Goal: Task Accomplishment & Management: Manage account settings

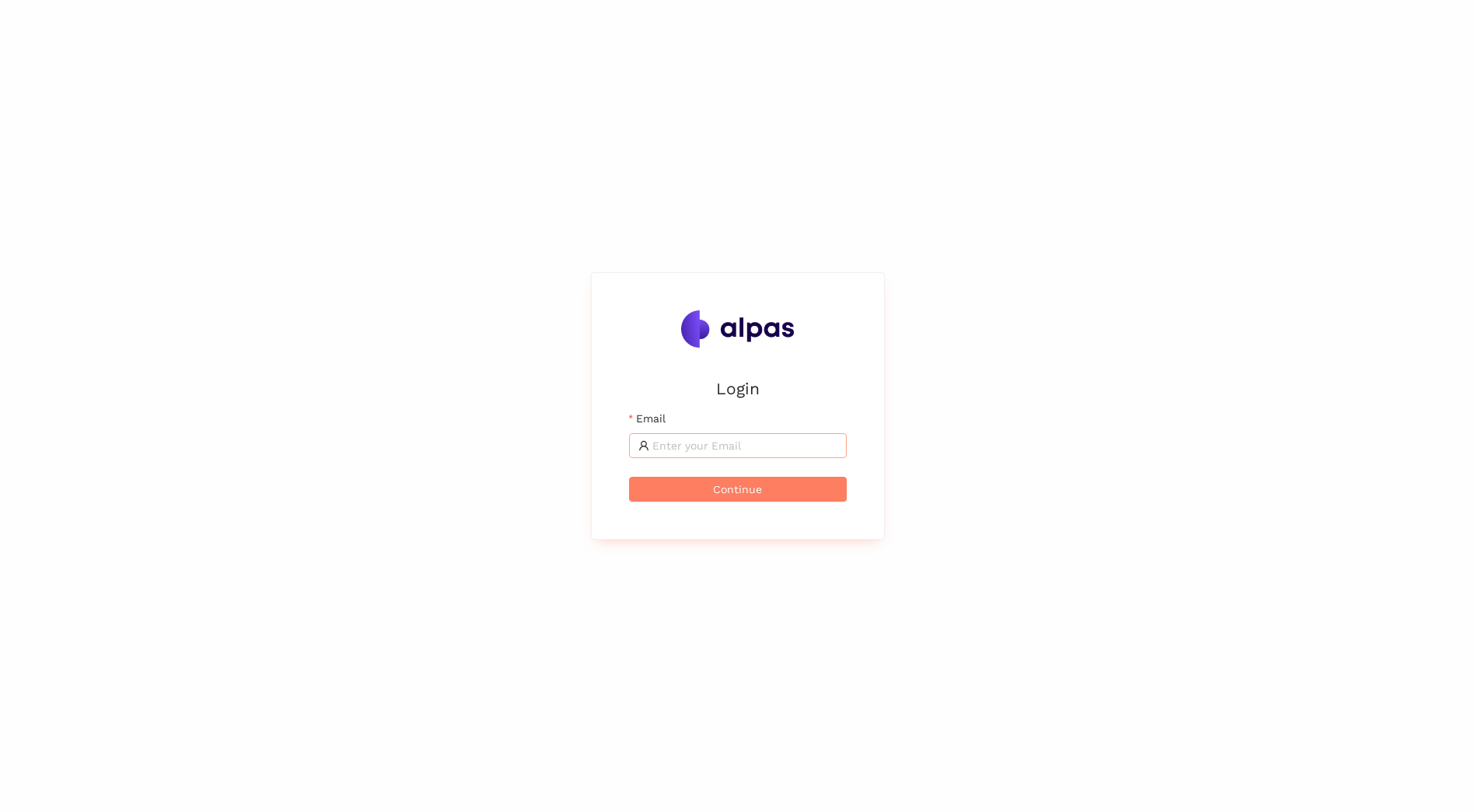
click at [749, 442] on input "Email" at bounding box center [745, 446] width 185 height 17
type input "adrian.binder@sbb.ch"
click at [744, 492] on span "Continue" at bounding box center [737, 489] width 49 height 17
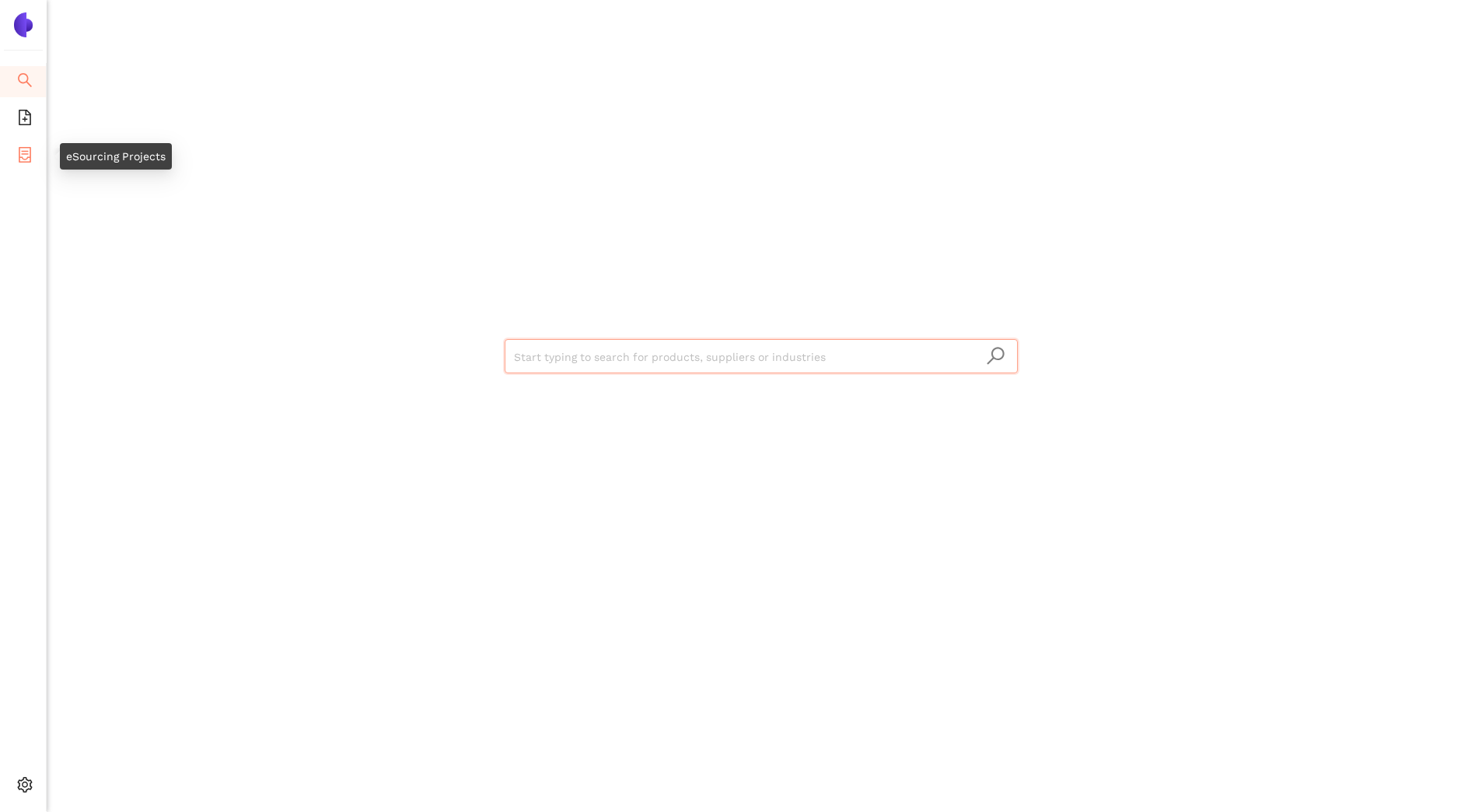
click at [22, 156] on icon "container" at bounding box center [24, 154] width 13 height 16
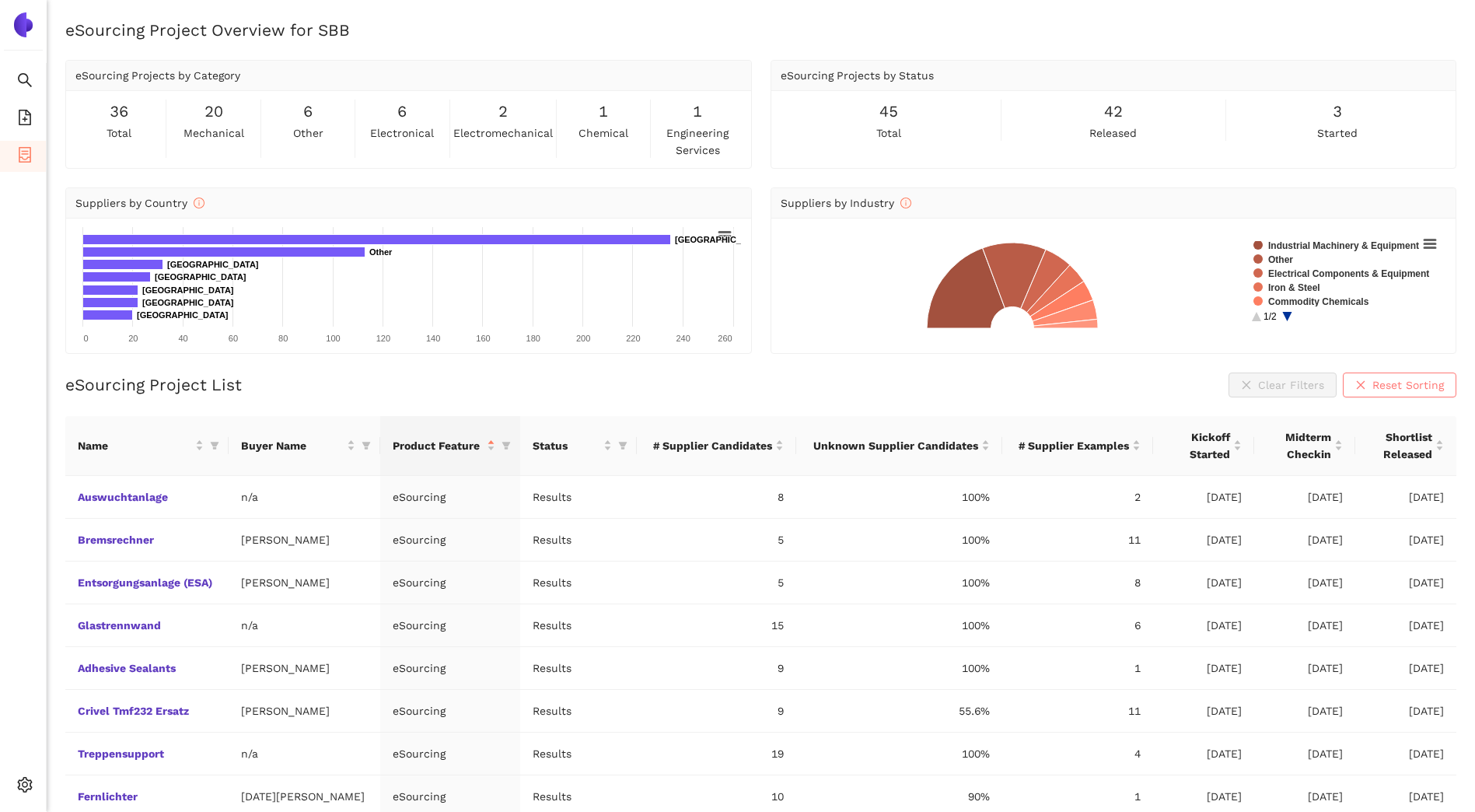
click at [1361, 385] on icon "close" at bounding box center [1361, 385] width 8 height 8
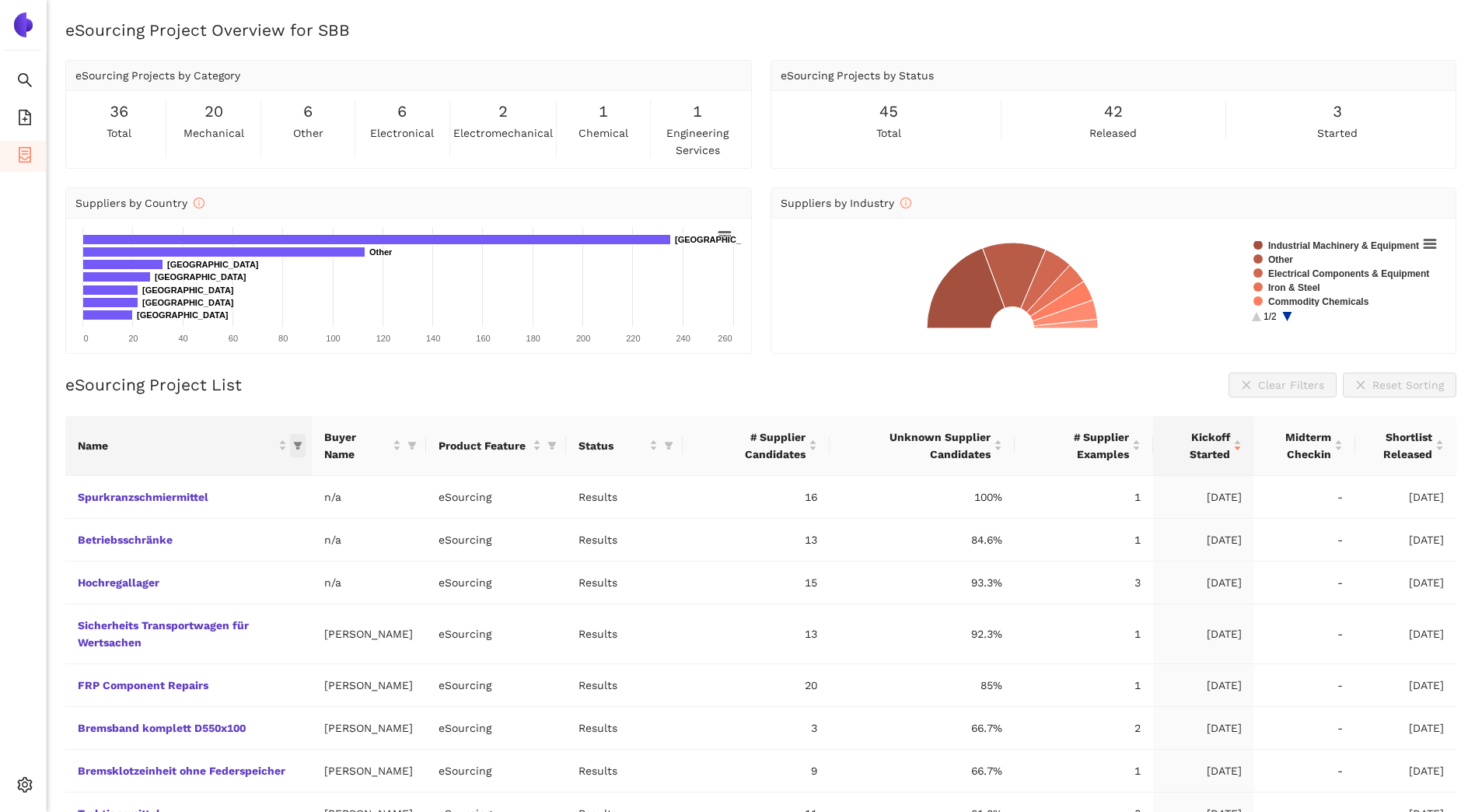
click at [296, 445] on icon "filter" at bounding box center [298, 445] width 8 height 8
click at [242, 441] on span "Name" at bounding box center [176, 446] width 198 height 17
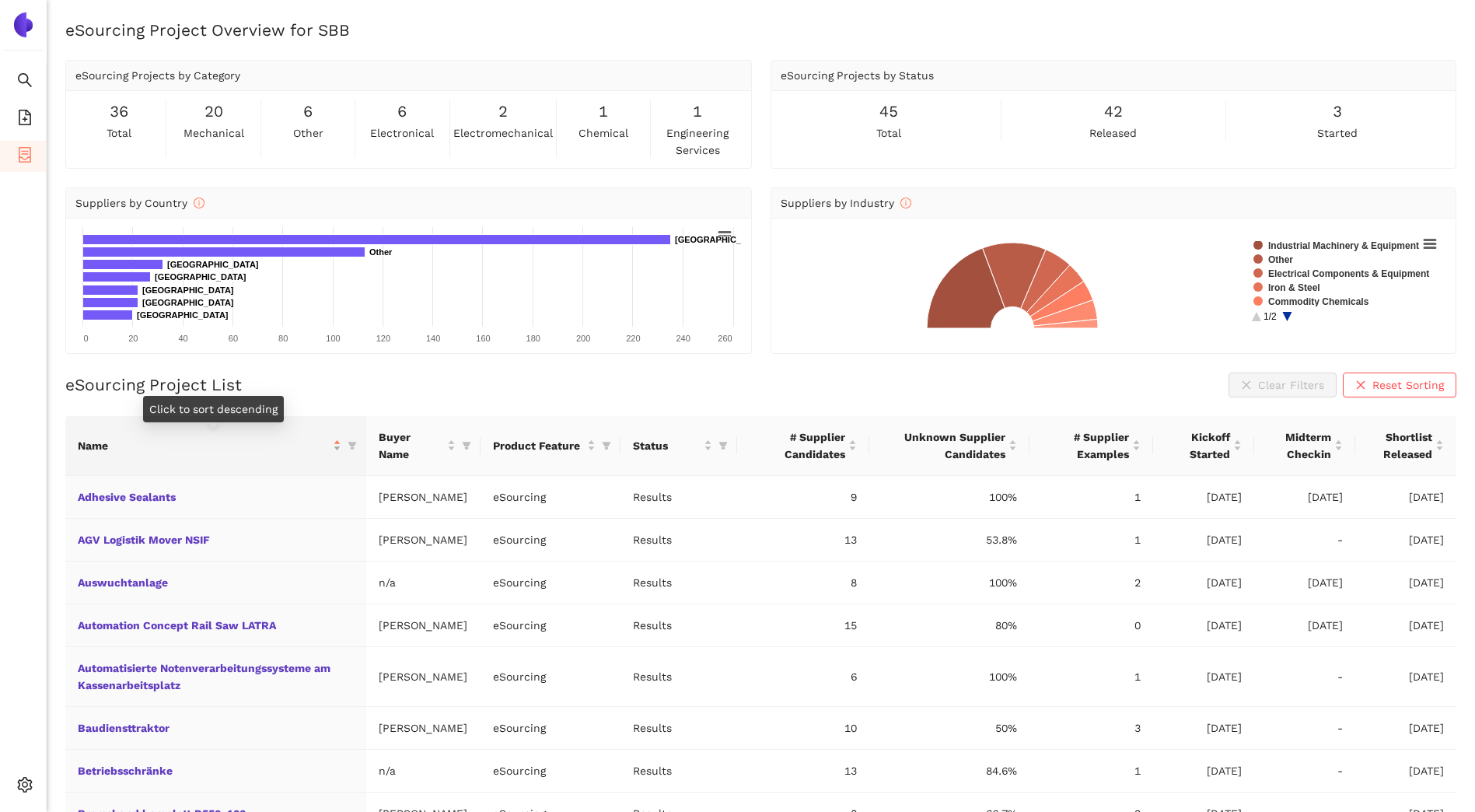
click at [341, 447] on div "Name" at bounding box center [210, 446] width 264 height 17
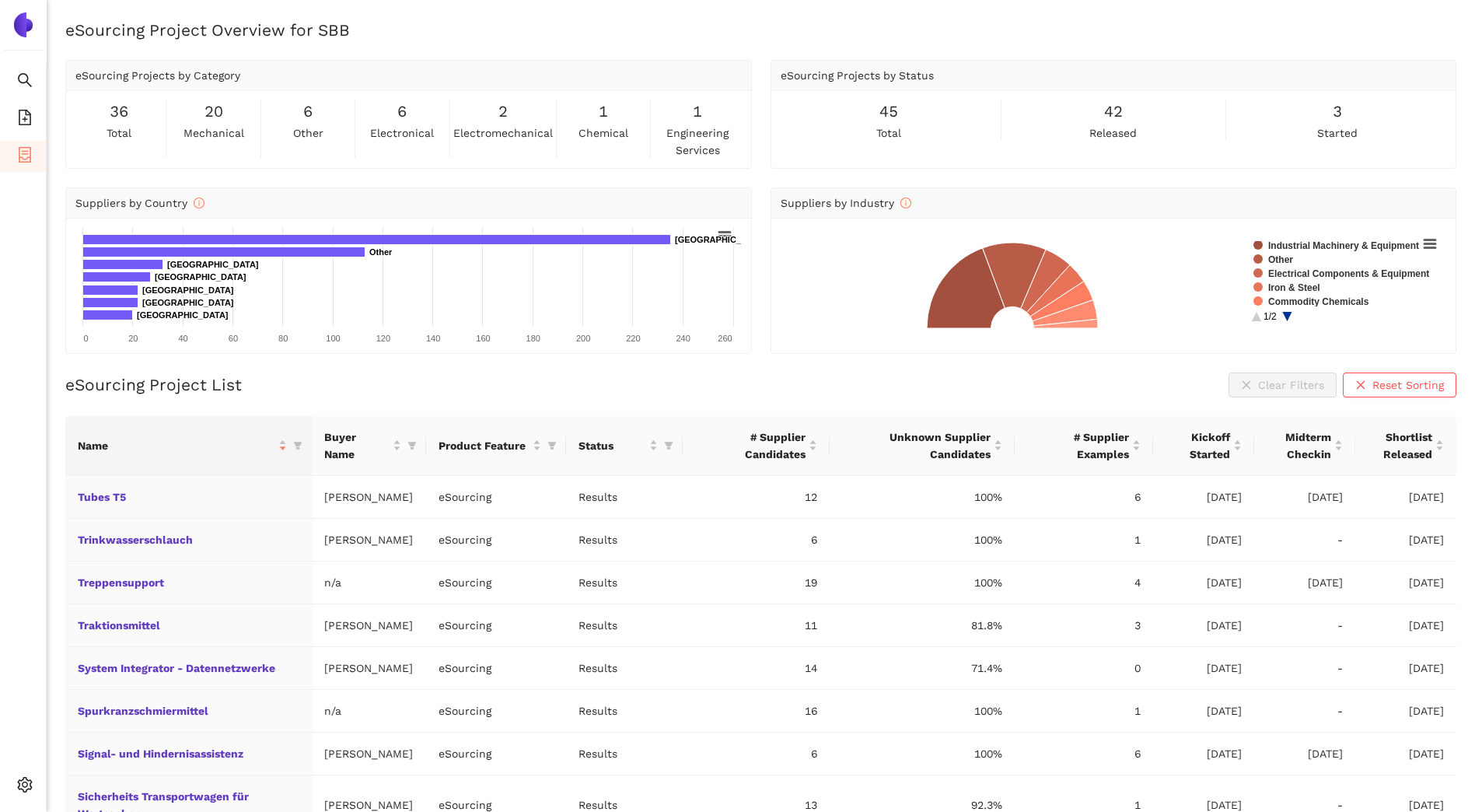
click at [75, 447] on th "Name" at bounding box center [188, 446] width 246 height 60
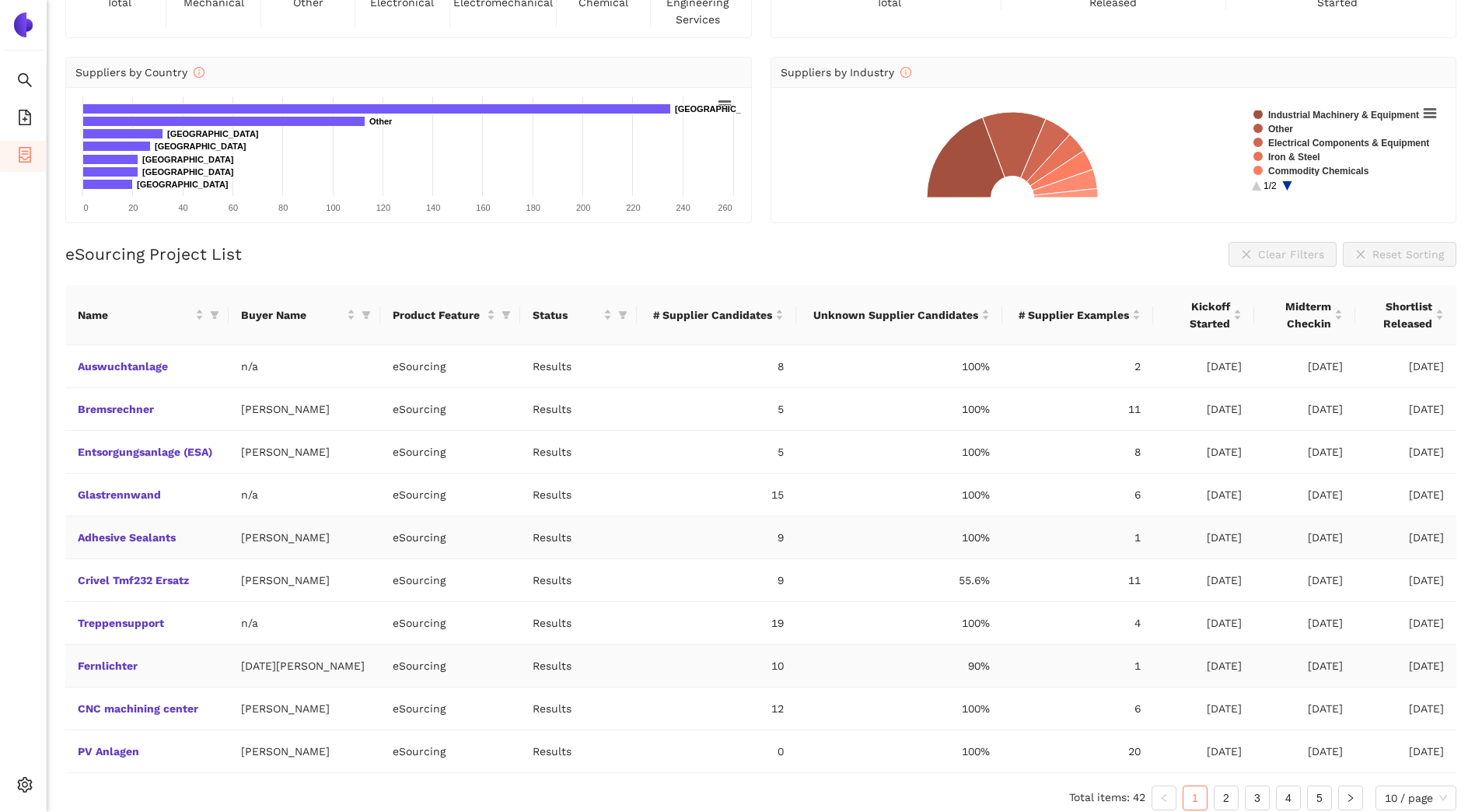
scroll to position [142, 0]
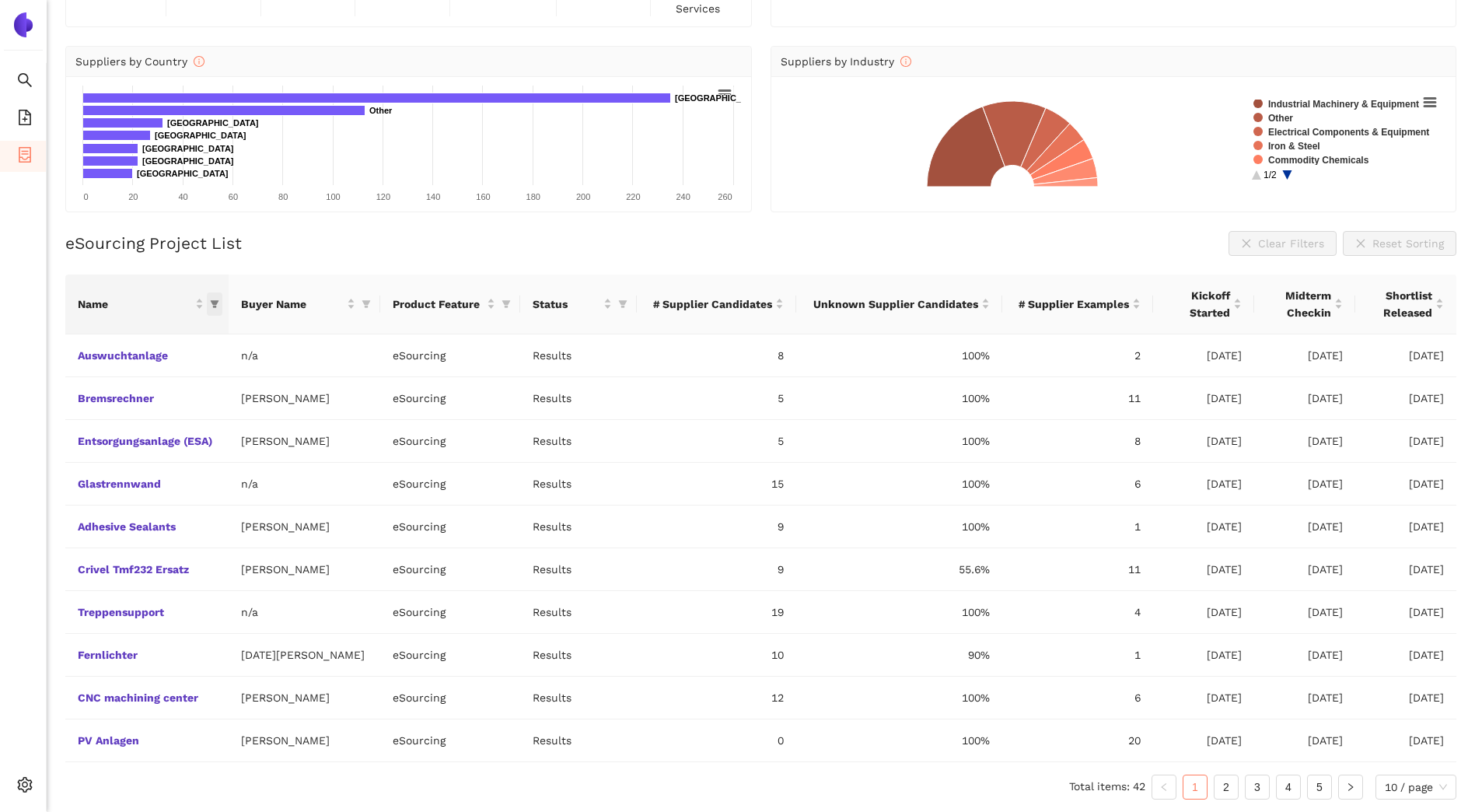
click at [215, 301] on icon "filter" at bounding box center [215, 304] width 8 height 8
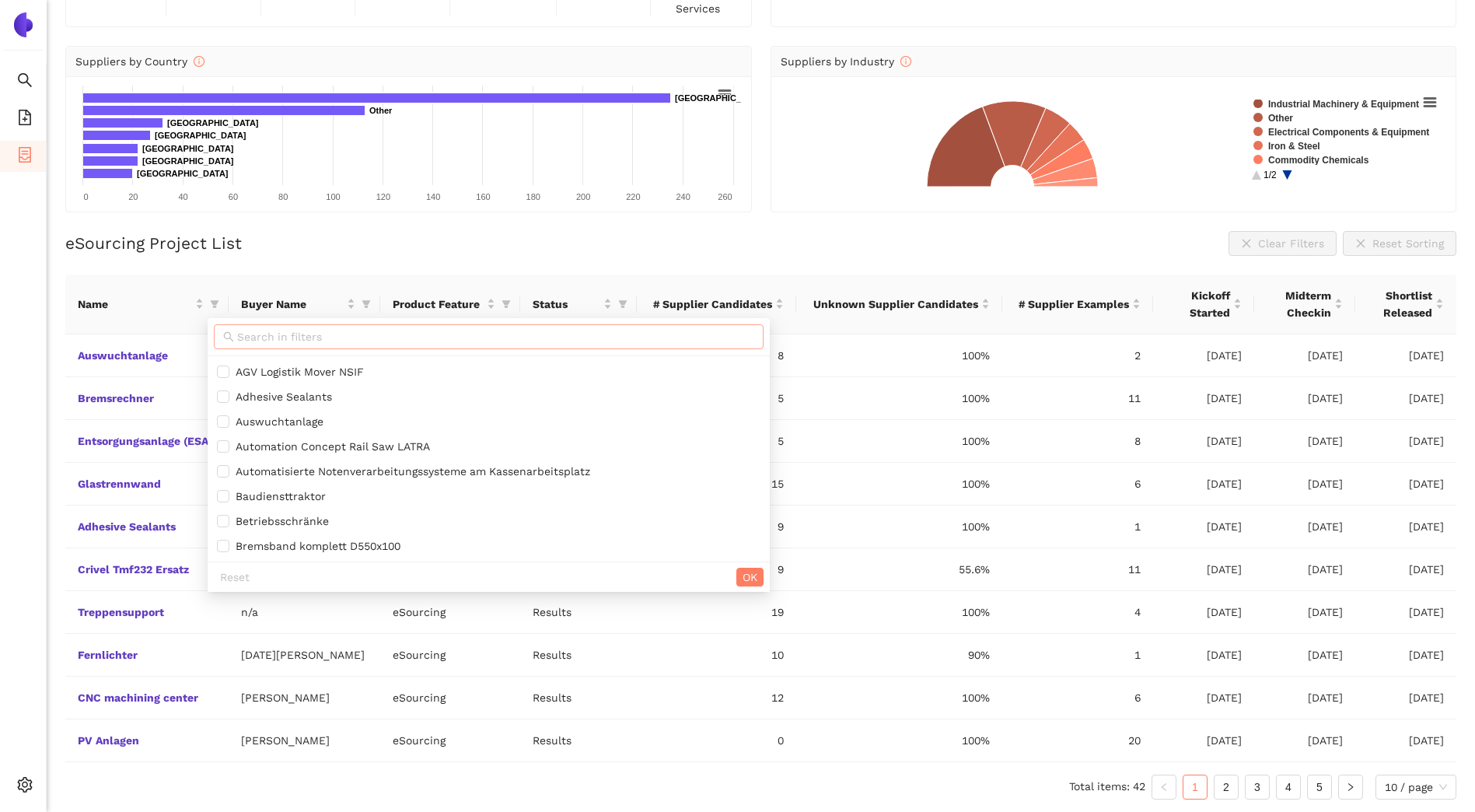
click at [286, 339] on input "text" at bounding box center [495, 336] width 517 height 17
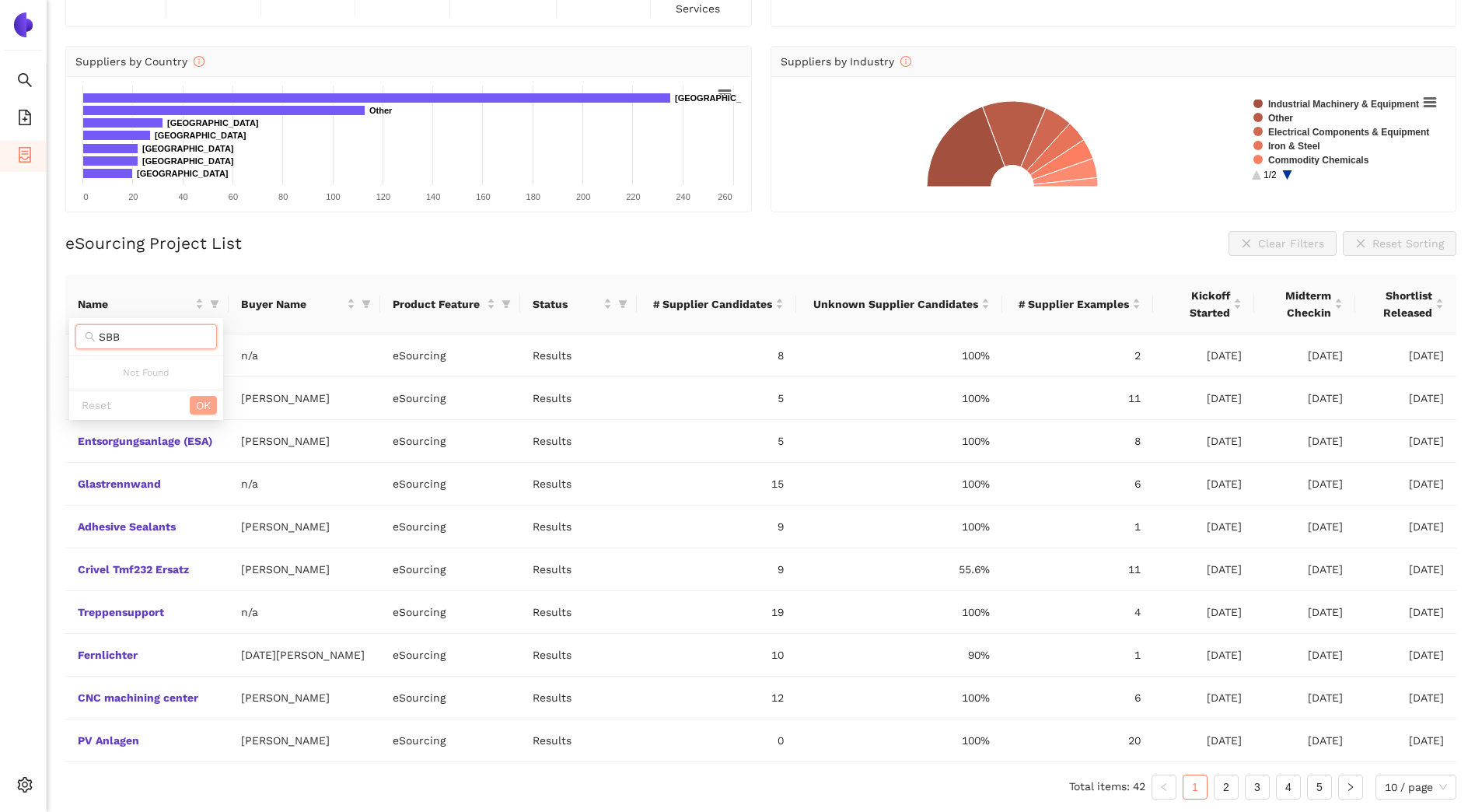
type input "SBB"
click at [201, 399] on span "OK" at bounding box center [204, 405] width 15 height 17
click at [24, 779] on icon "setting" at bounding box center [24, 784] width 16 height 16
click at [245, 794] on ul "Total items: 42 1 2 3 4 5 10 / page" at bounding box center [760, 787] width 1392 height 25
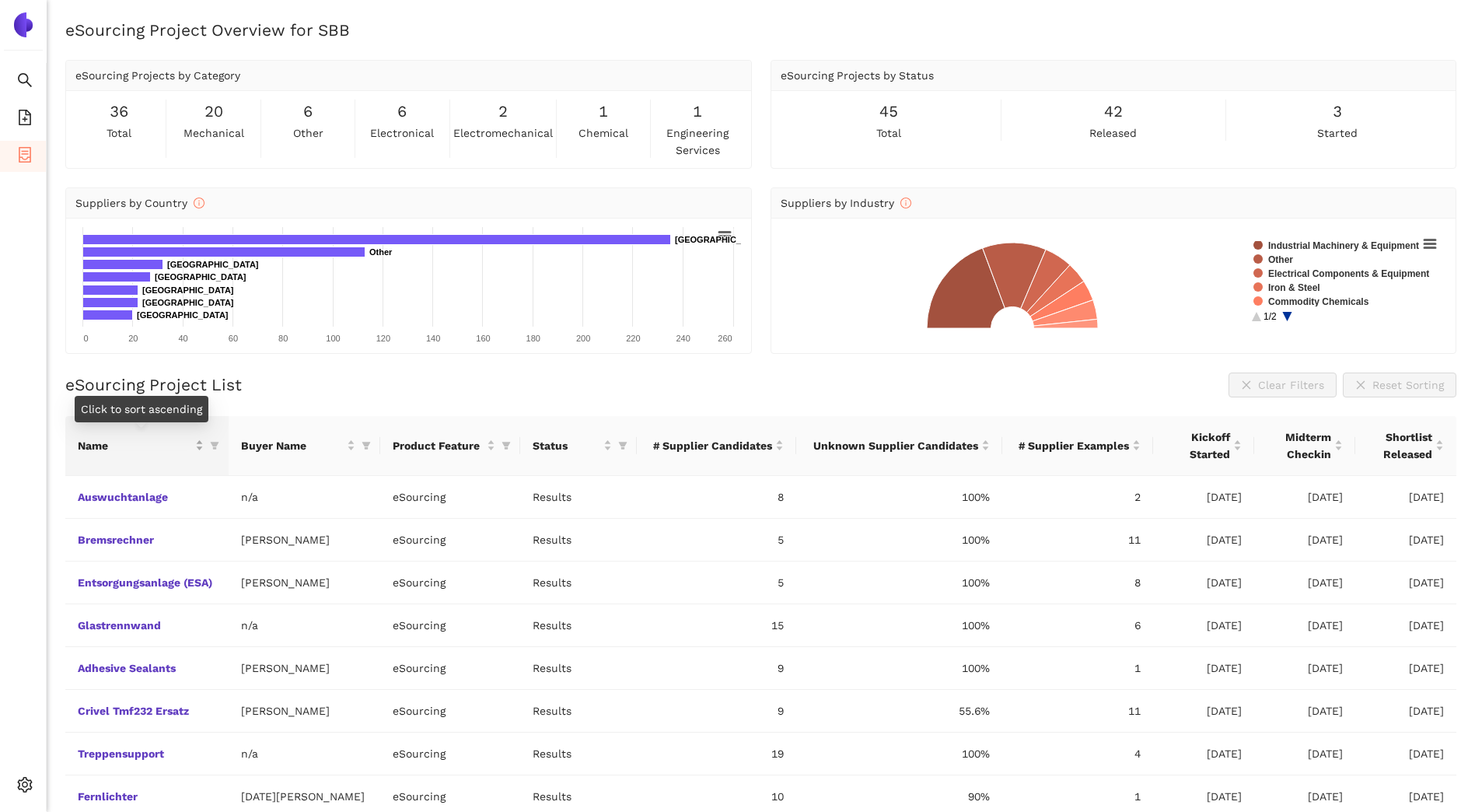
click at [200, 448] on div "Name" at bounding box center [140, 446] width 126 height 17
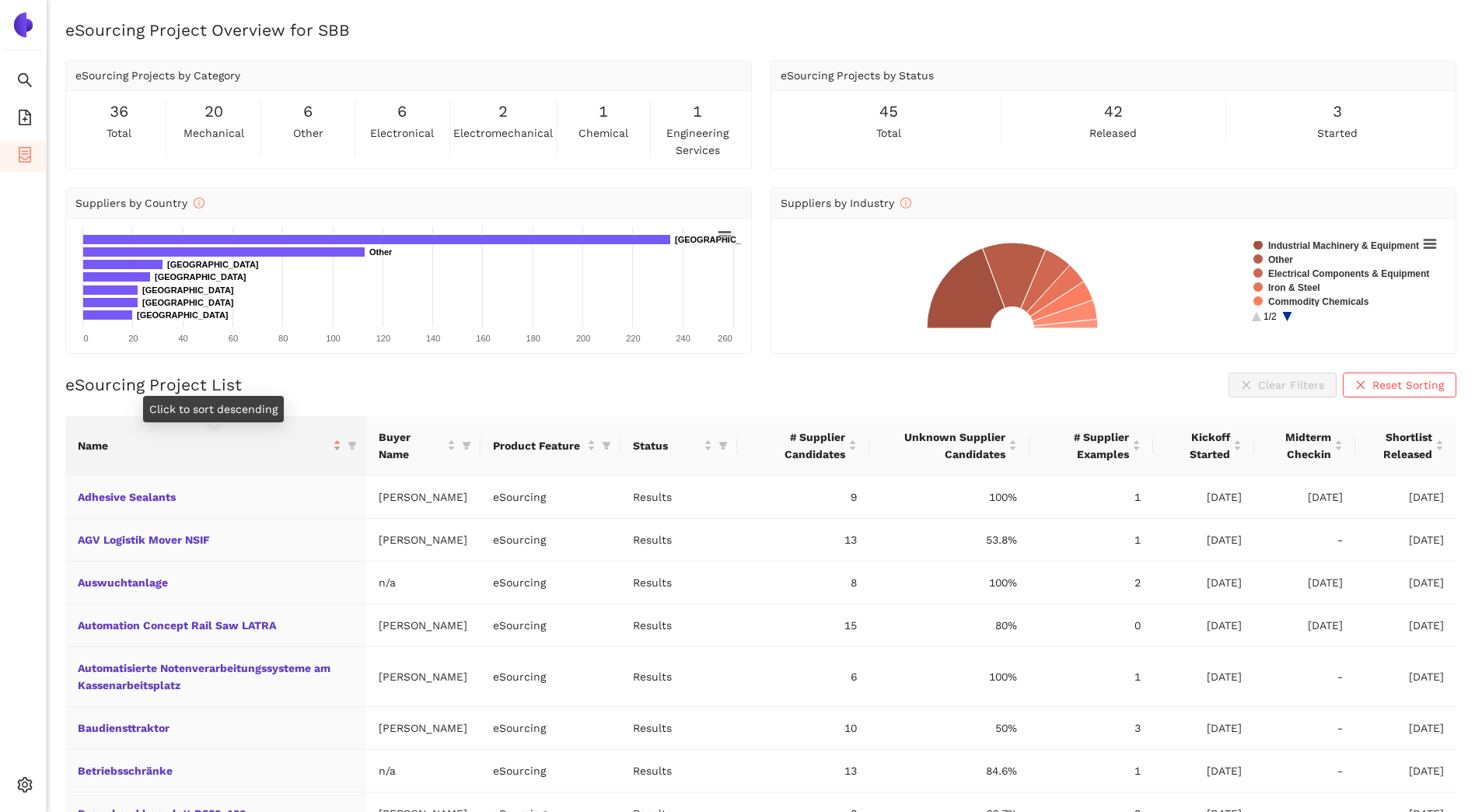
click at [341, 446] on div "Name" at bounding box center [210, 446] width 264 height 17
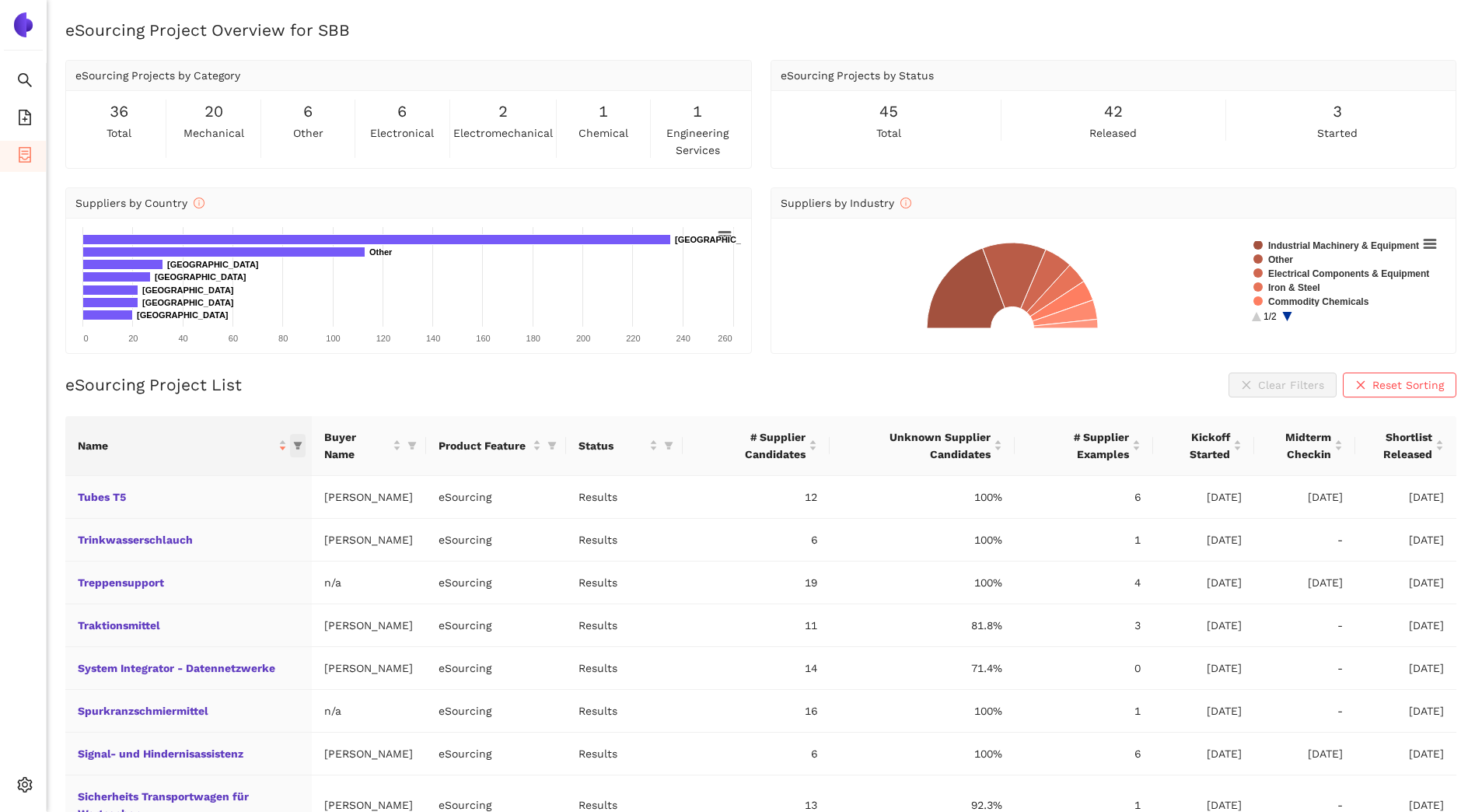
click at [300, 442] on icon "filter" at bounding box center [298, 445] width 8 height 8
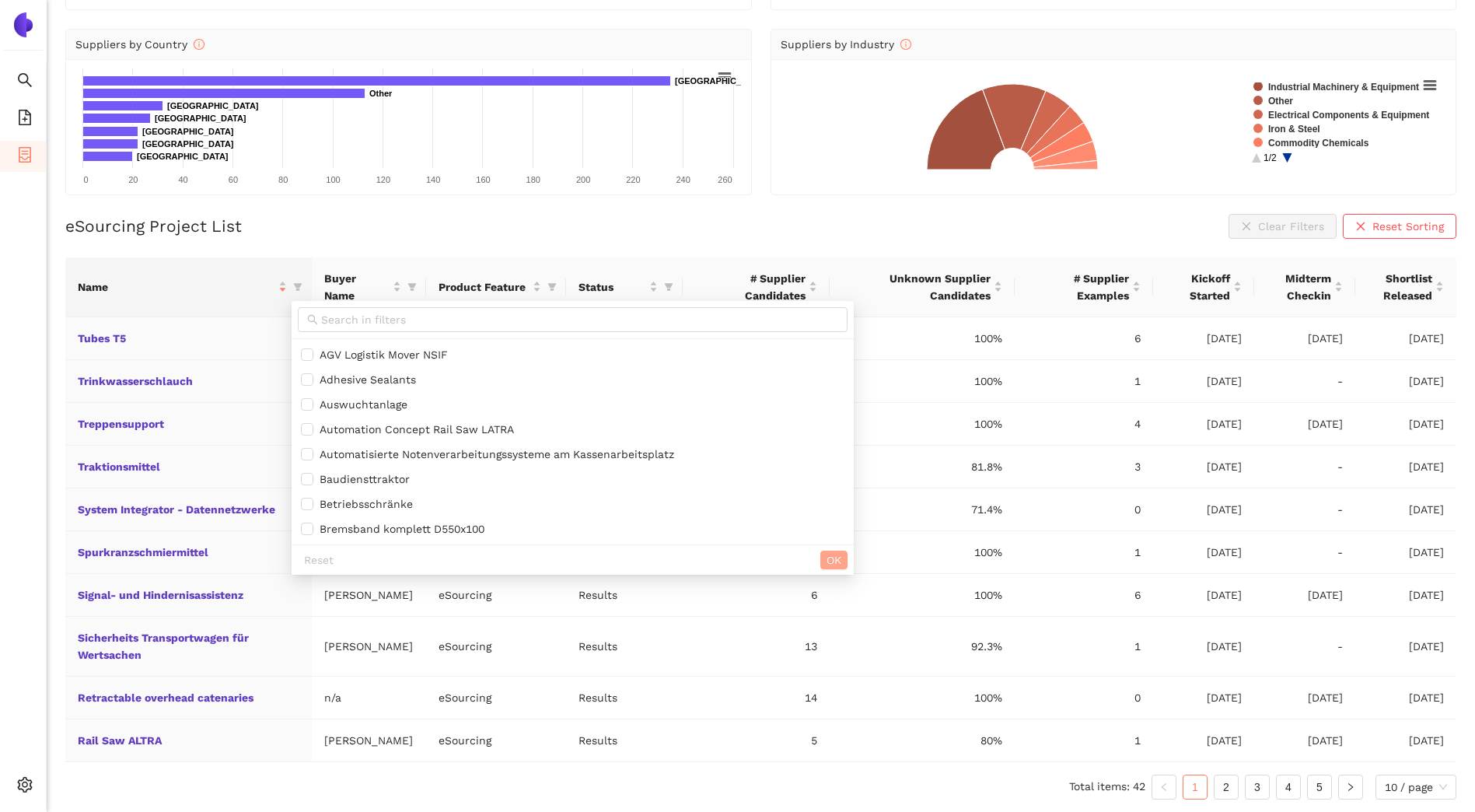
click at [841, 551] on span "OK" at bounding box center [834, 559] width 15 height 17
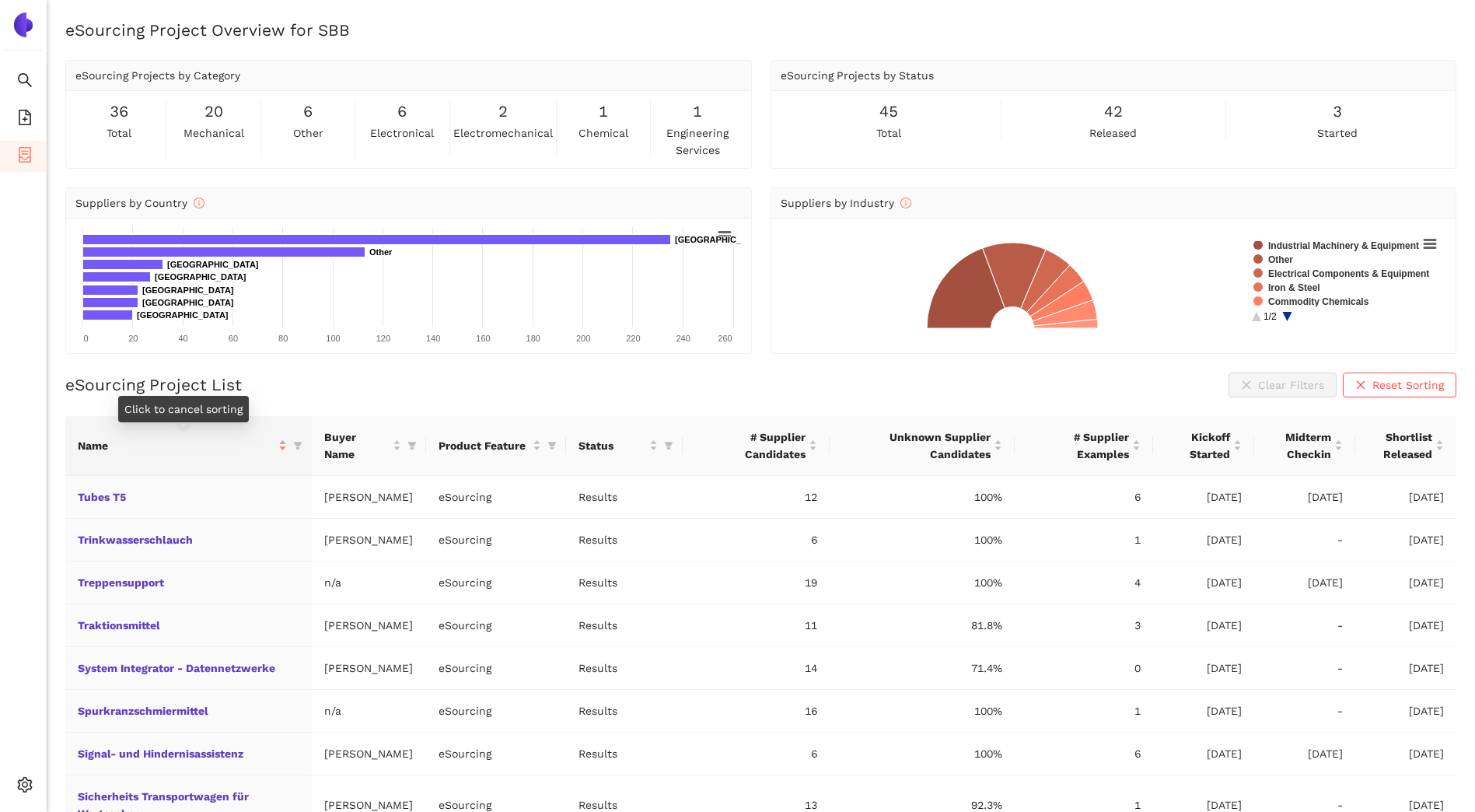
click at [97, 441] on span "Name" at bounding box center [176, 446] width 198 height 17
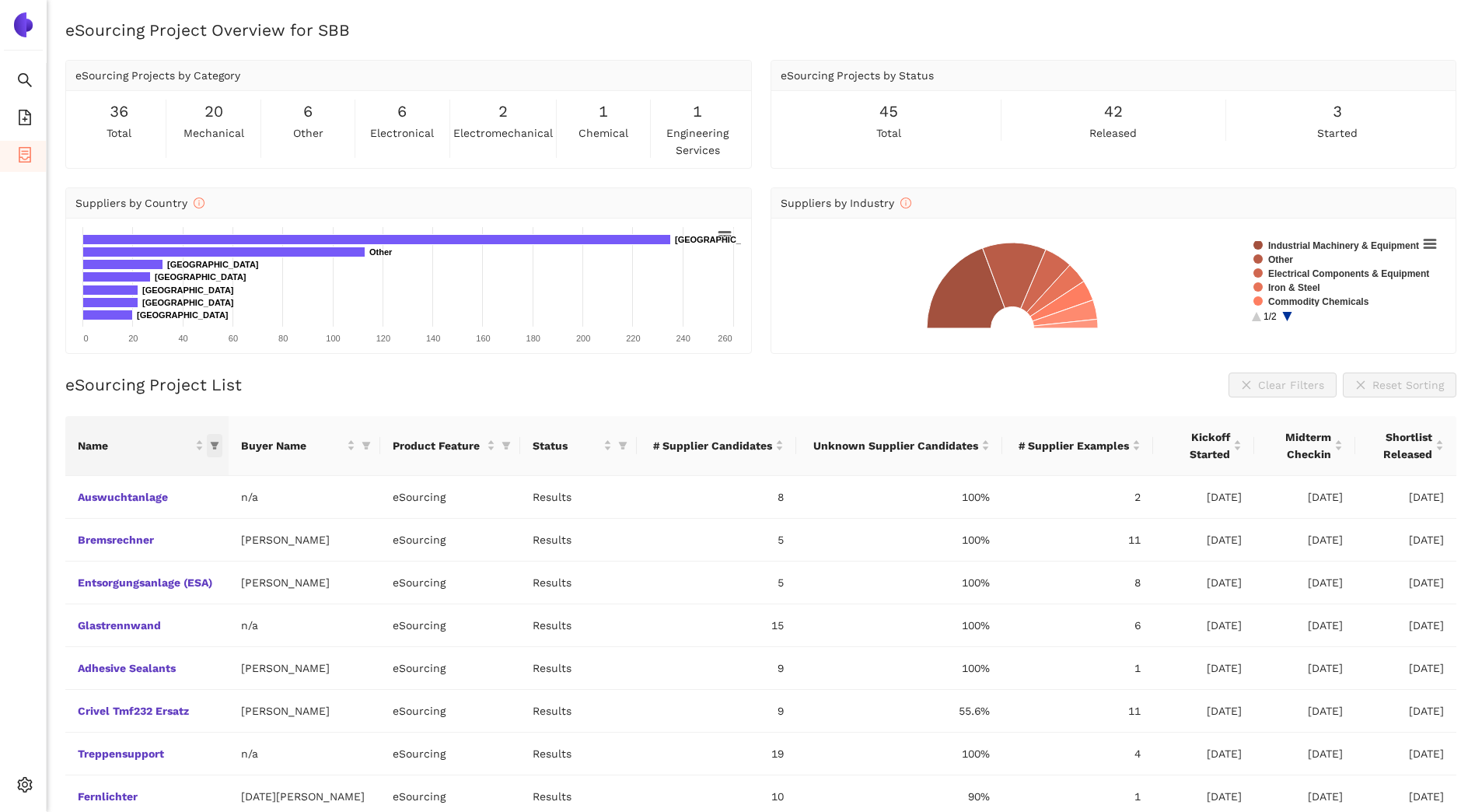
click at [214, 446] on icon "filter" at bounding box center [215, 445] width 8 height 8
click at [365, 376] on div "eSourcing Project List Clear Filters Reset Sorting" at bounding box center [760, 385] width 1392 height 25
click at [276, 446] on span "Buyer Name" at bounding box center [293, 446] width 104 height 17
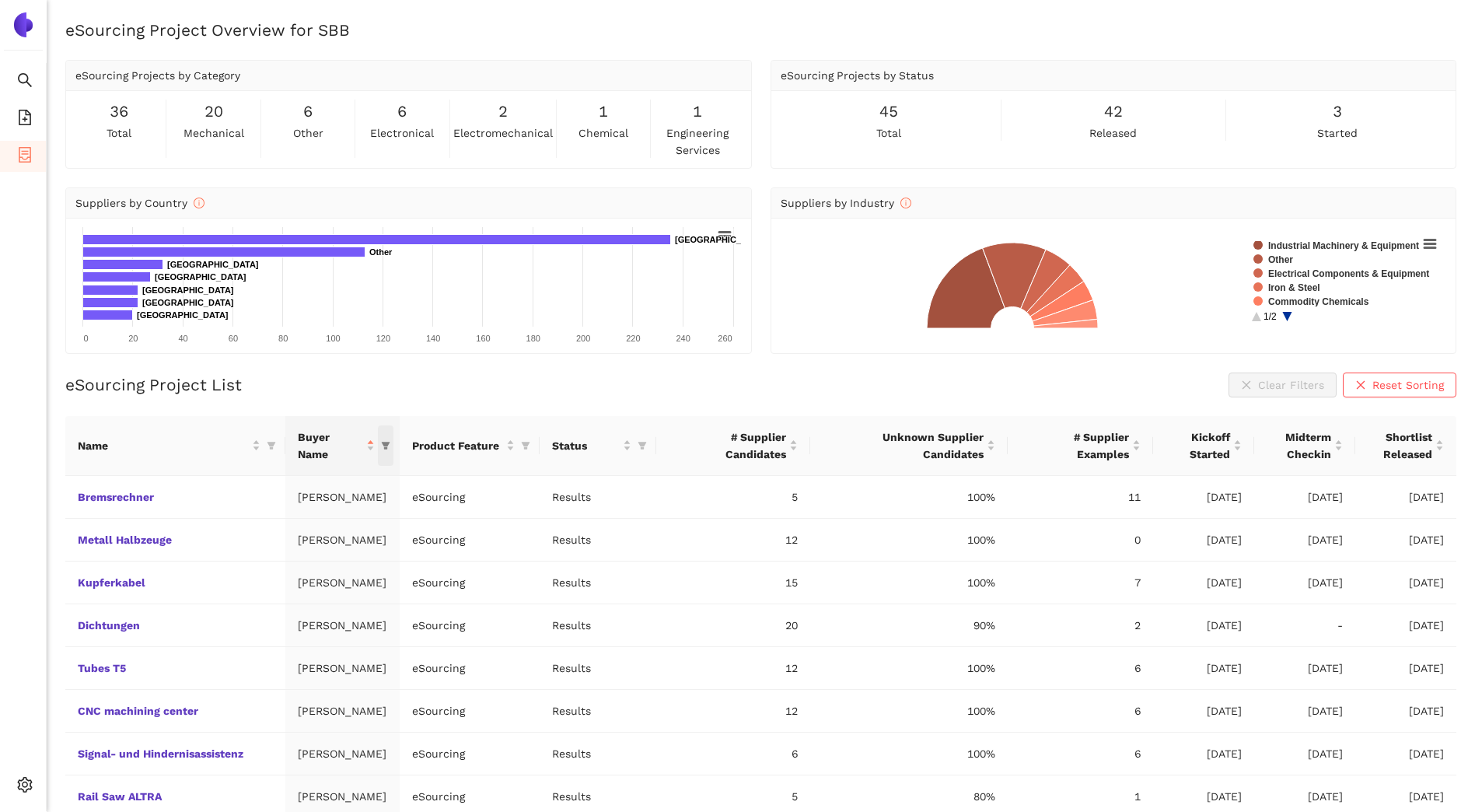
click at [391, 441] on icon "filter" at bounding box center [385, 445] width 9 height 9
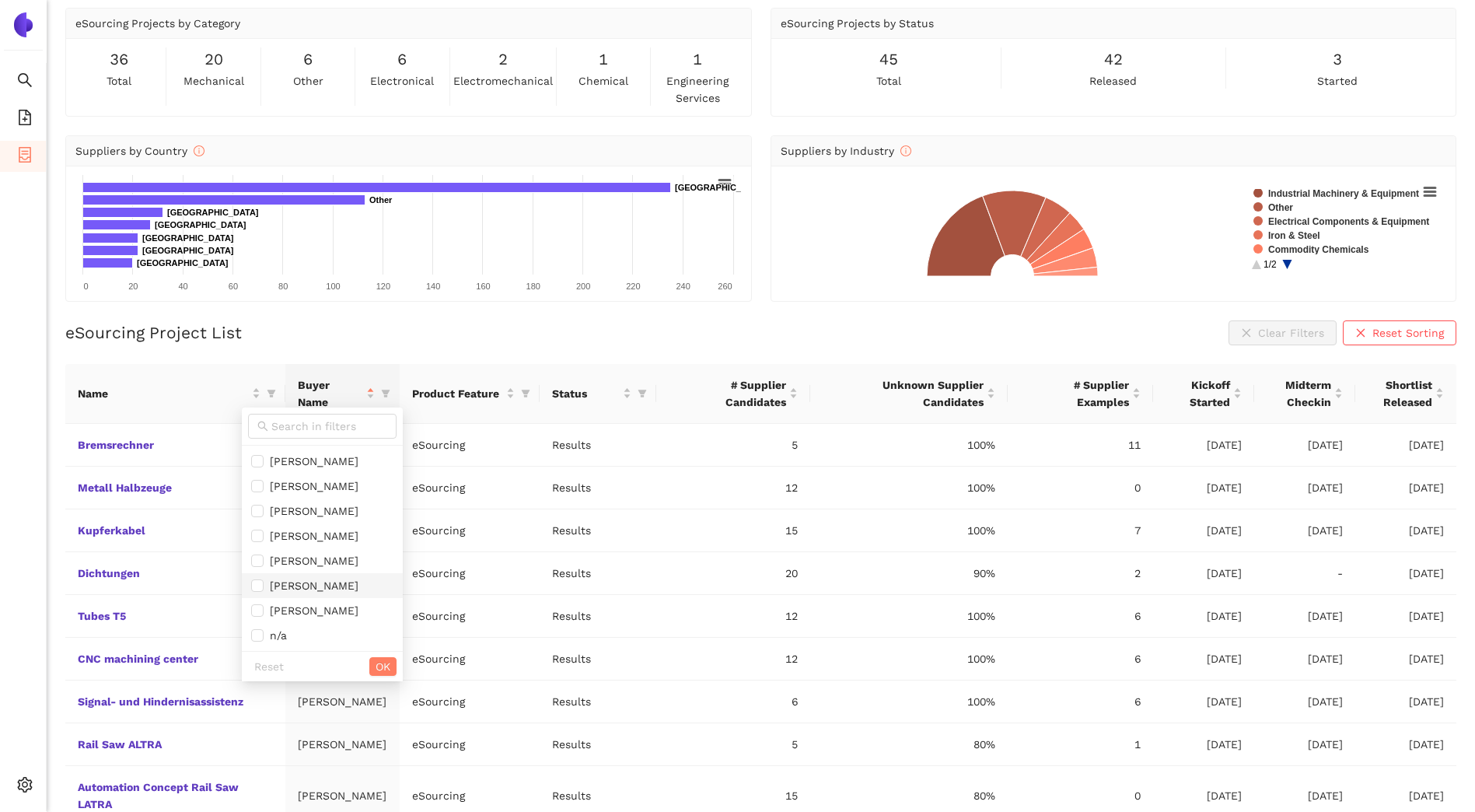
scroll to position [78, 0]
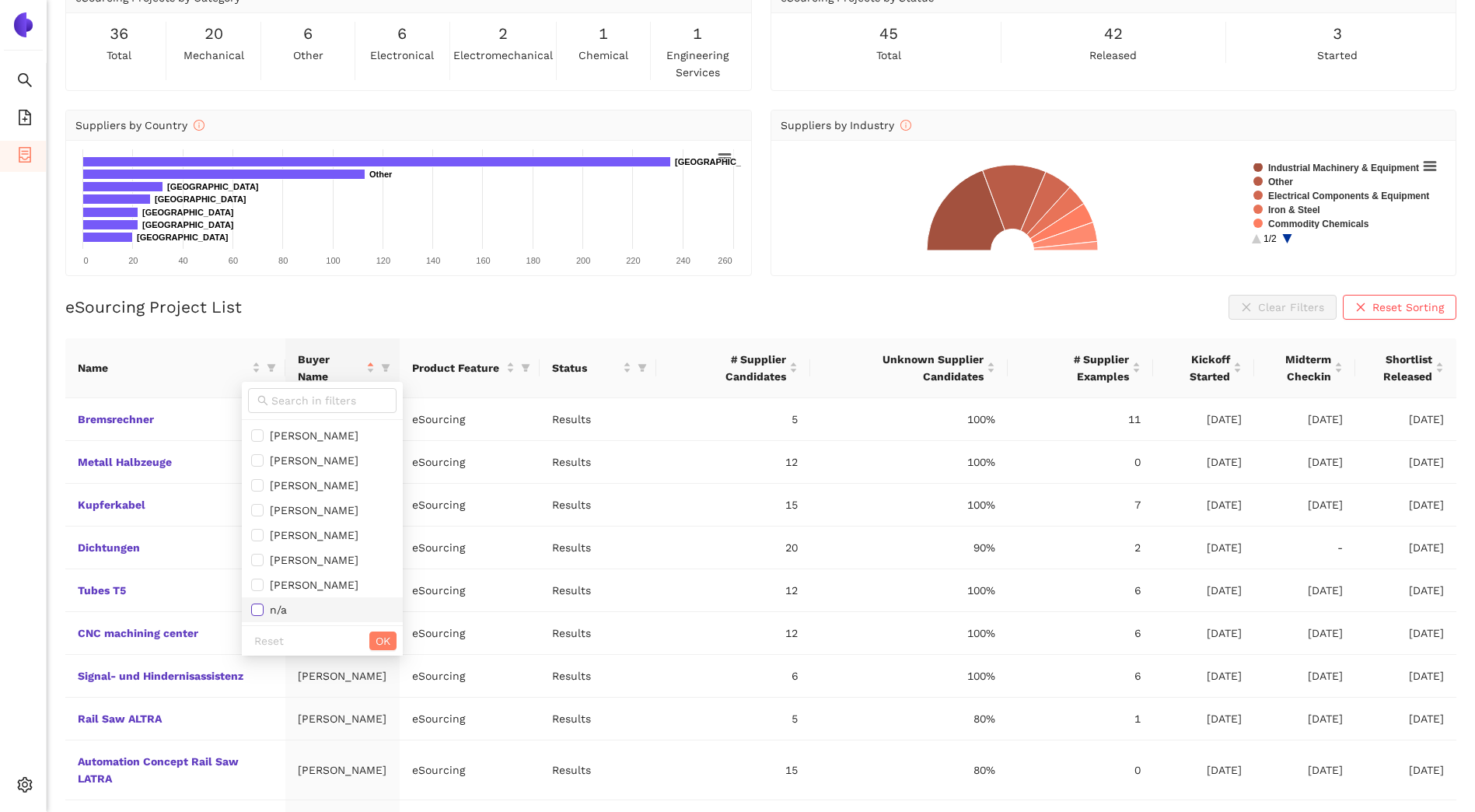
click at [257, 608] on input "checkbox" at bounding box center [257, 609] width 13 height 13
checkbox input "true"
click at [391, 634] on span "OK" at bounding box center [383, 640] width 15 height 17
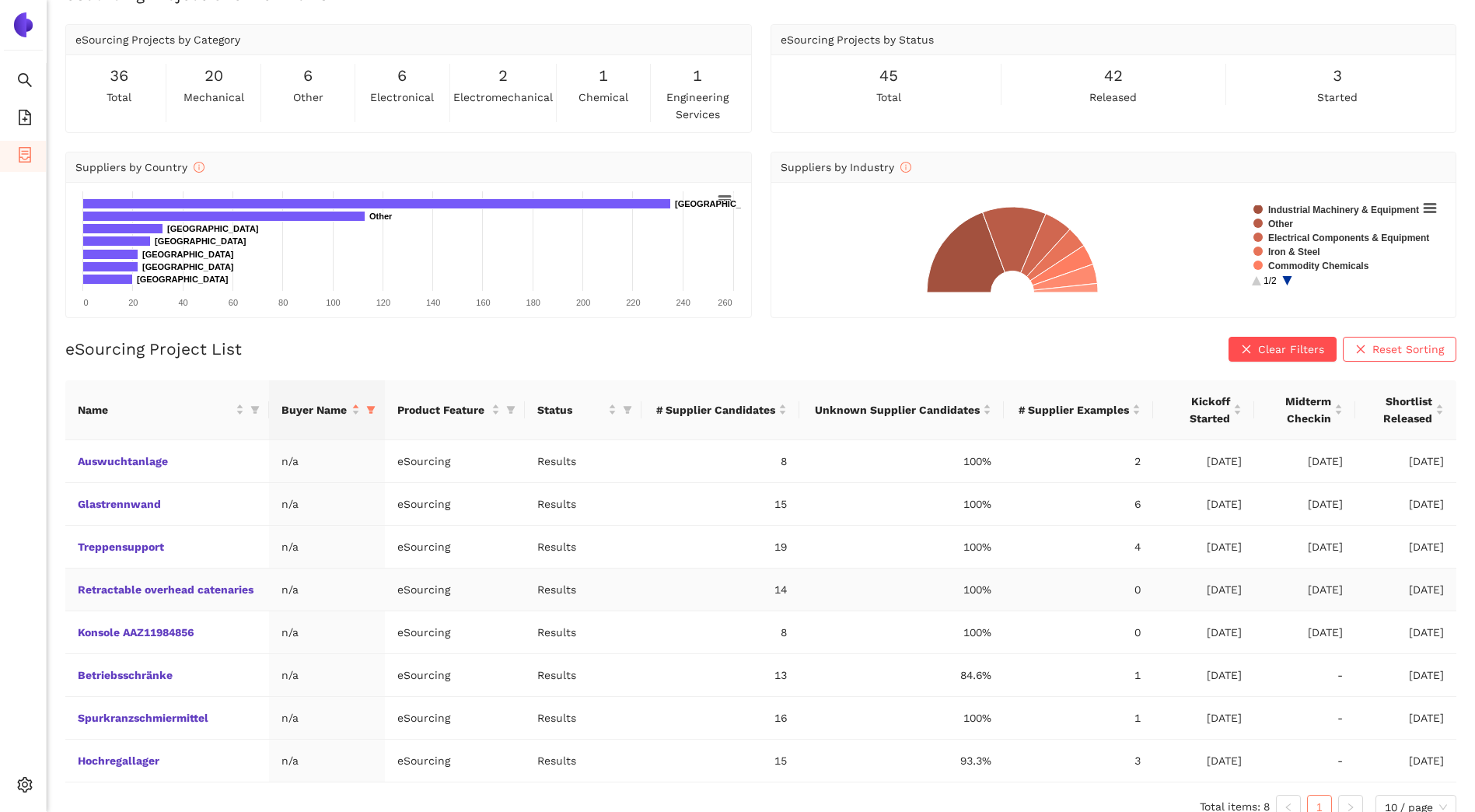
scroll to position [56, 0]
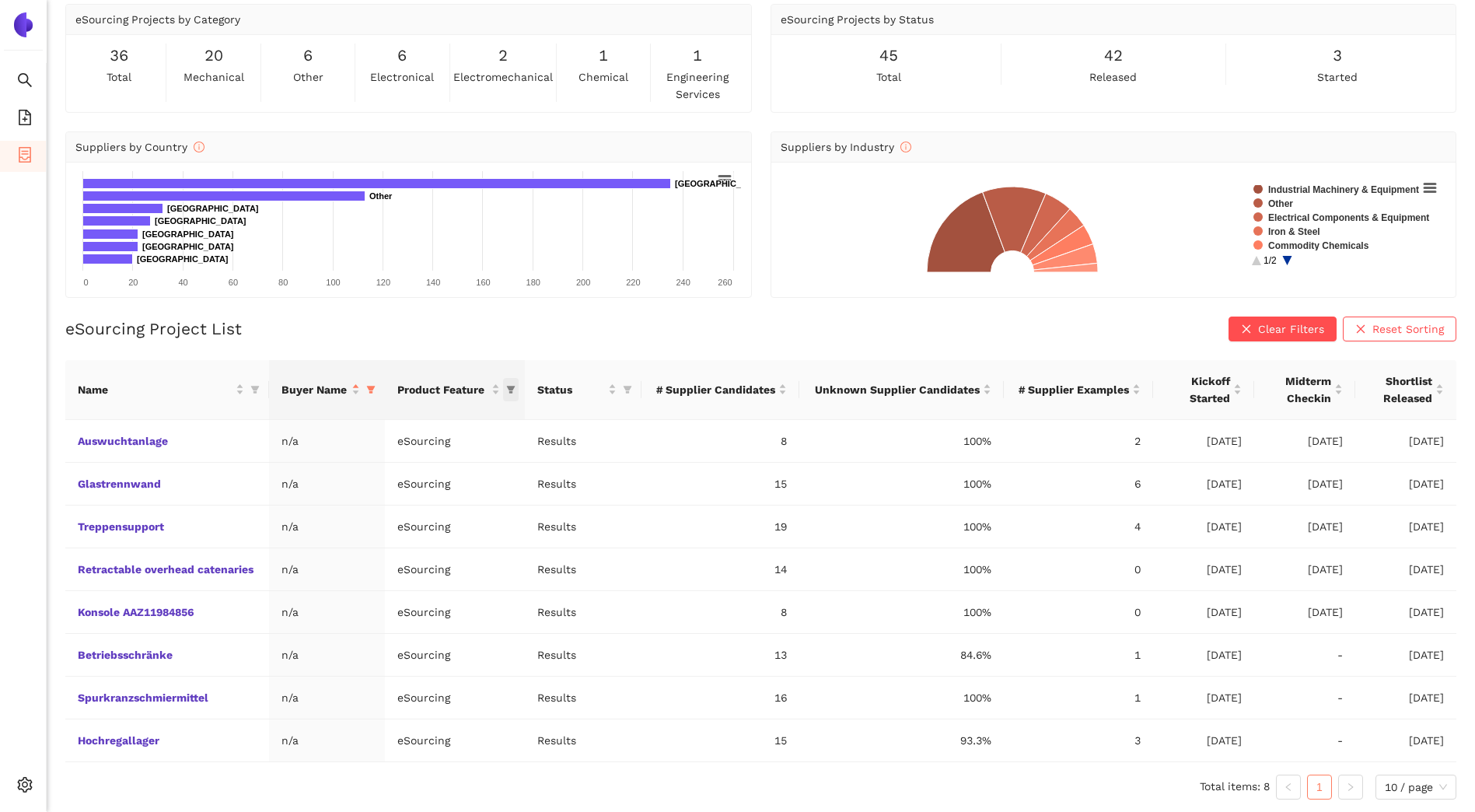
click at [512, 385] on icon "filter" at bounding box center [510, 389] width 9 height 9
click at [496, 491] on span "OK" at bounding box center [500, 488] width 15 height 17
click at [256, 387] on icon "filter" at bounding box center [255, 389] width 8 height 8
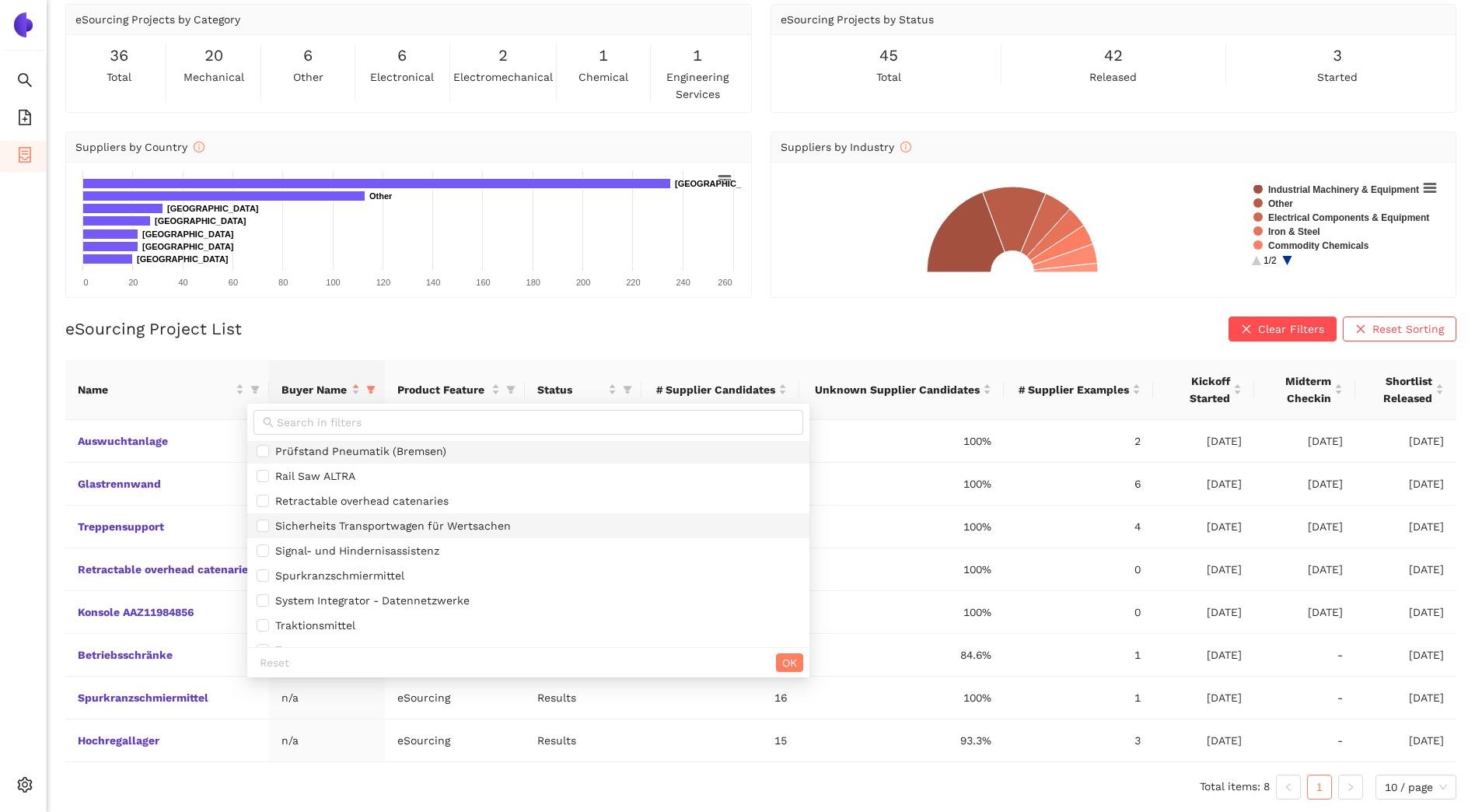
scroll to position [846, 0]
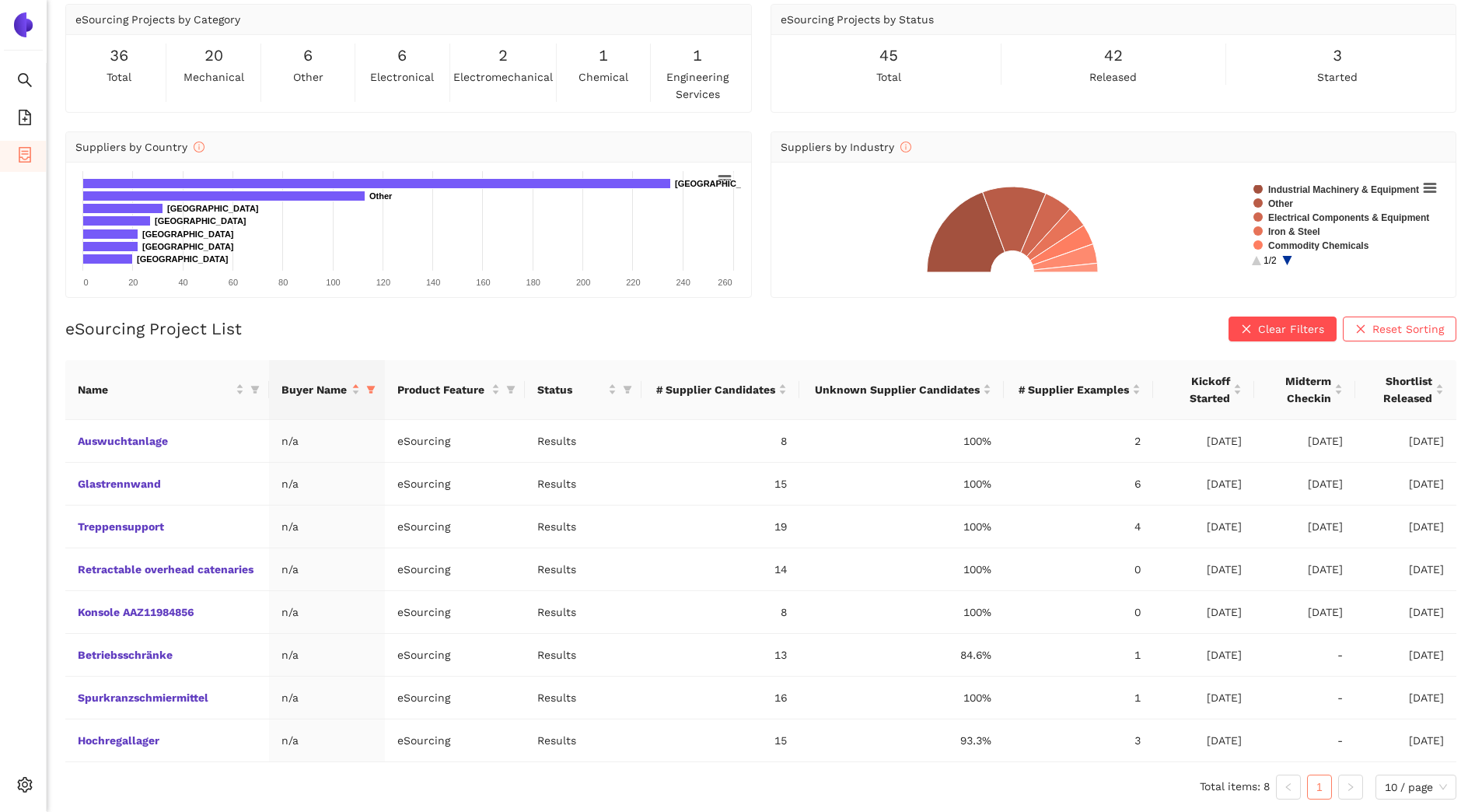
click at [325, 789] on ul "Total items: 8 1 10 / page" at bounding box center [760, 787] width 1392 height 25
click at [356, 391] on div "Buyer Name" at bounding box center [321, 389] width 78 height 17
click at [358, 385] on div "Buyer Name" at bounding box center [321, 389] width 78 height 17
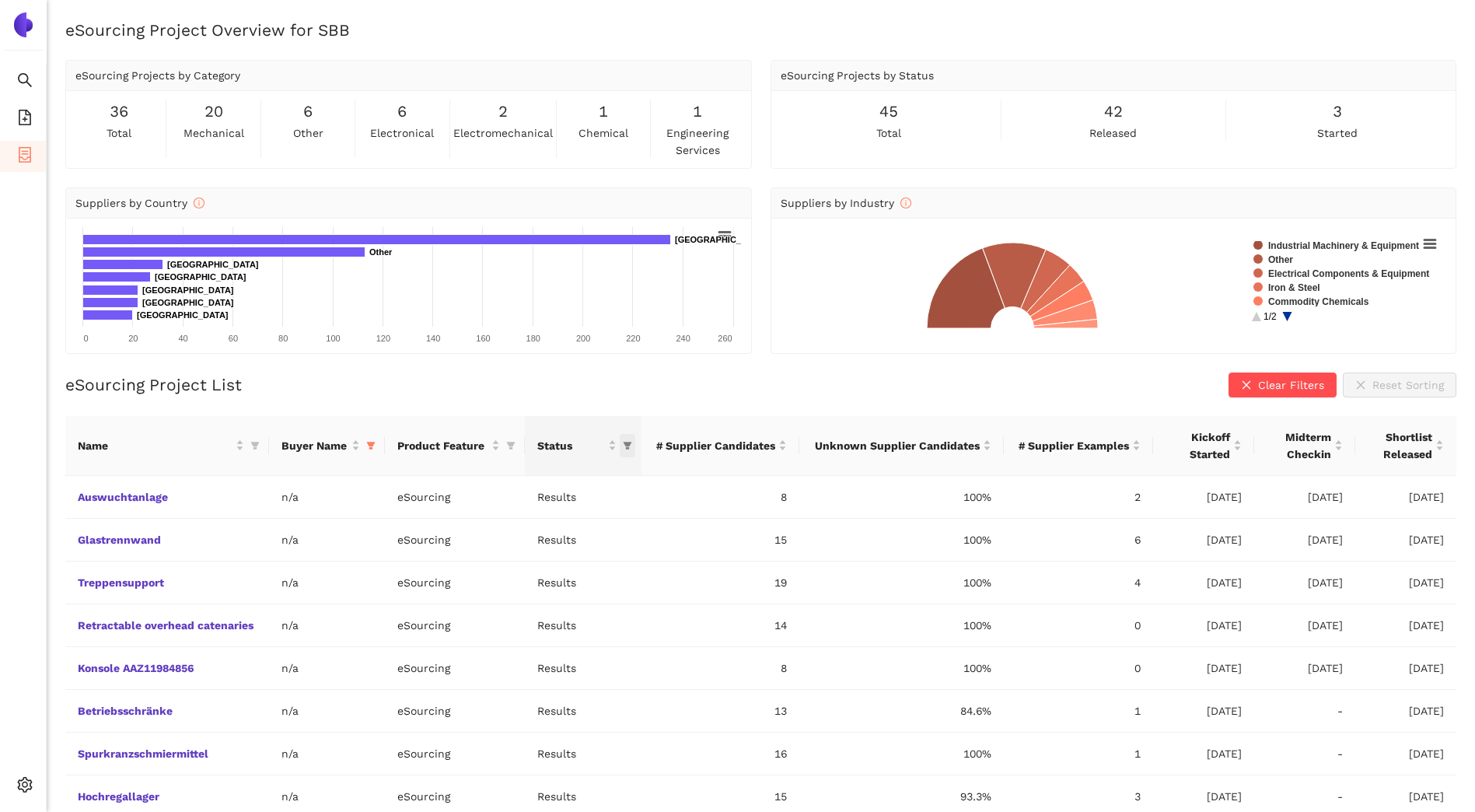
click at [631, 442] on icon "filter" at bounding box center [628, 445] width 8 height 8
click at [615, 545] on span "OK" at bounding box center [616, 544] width 15 height 17
click at [511, 438] on span "this column's title is Product Feature,this column is sortable" at bounding box center [511, 446] width 16 height 23
click at [498, 547] on span "OK" at bounding box center [500, 544] width 15 height 17
click at [369, 438] on span "this column's title is Buyer Name,this column is sortable" at bounding box center [371, 446] width 16 height 23
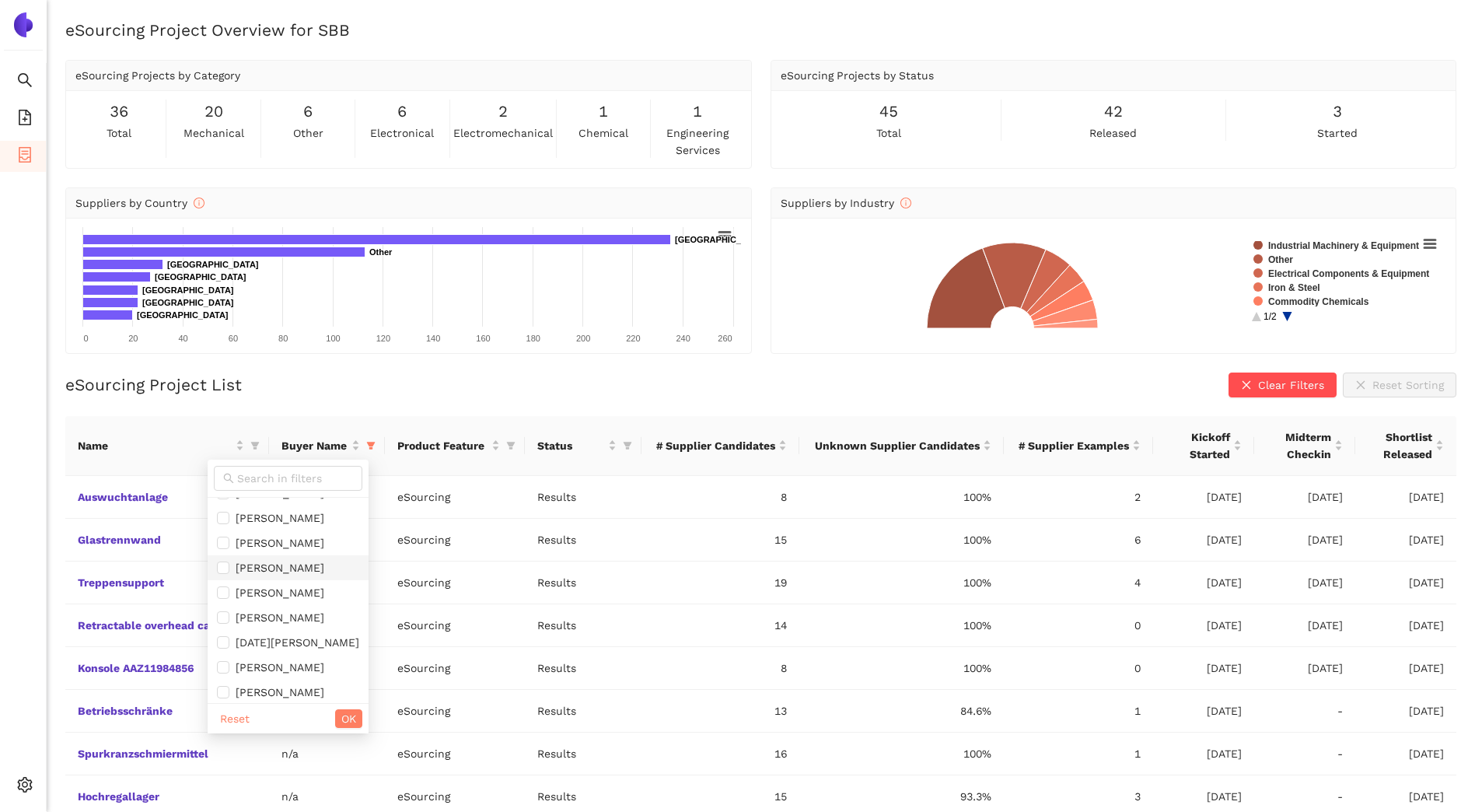
scroll to position [274, 0]
click at [356, 719] on span "OK" at bounding box center [349, 718] width 15 height 17
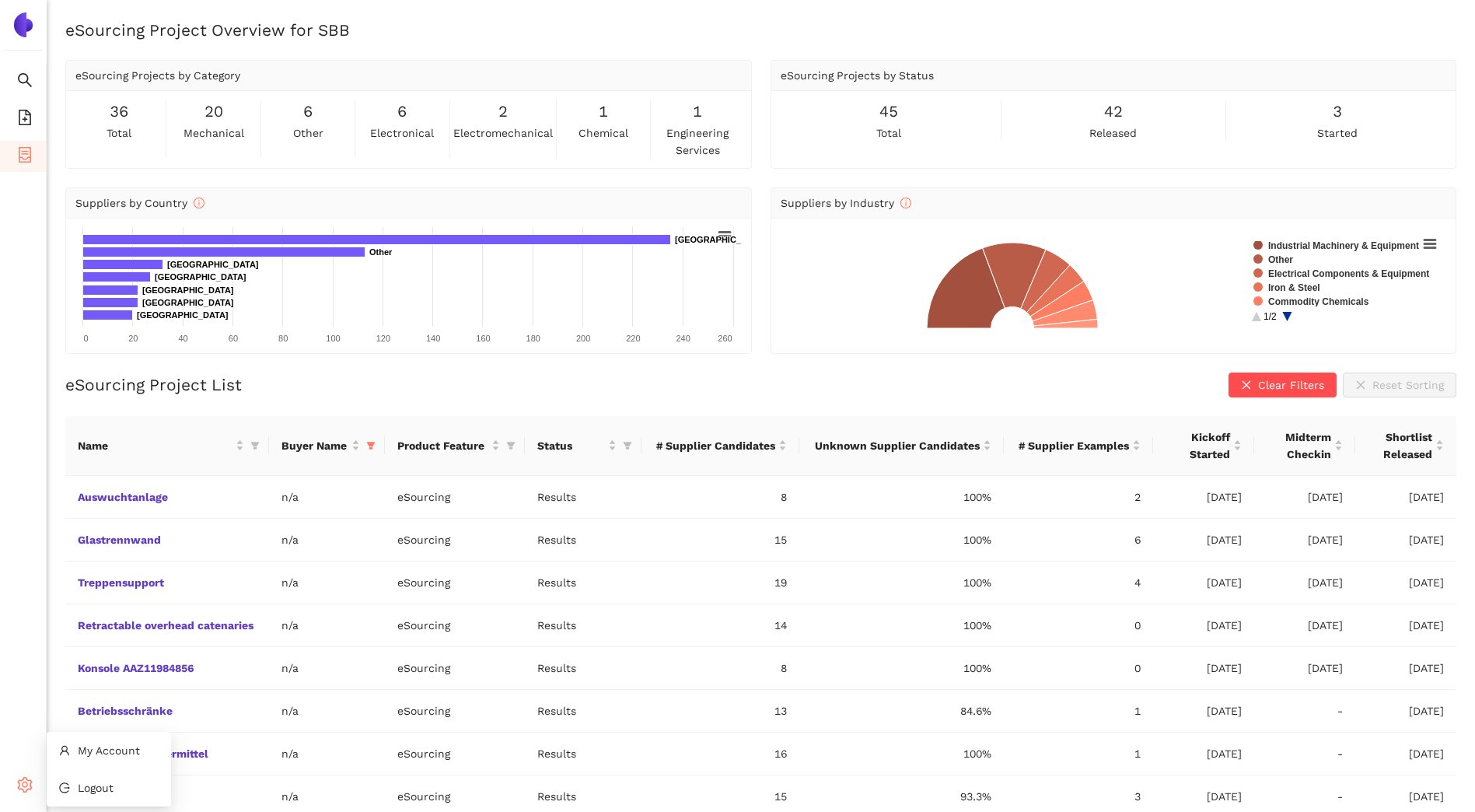
click at [18, 783] on icon "setting" at bounding box center [25, 784] width 15 height 16
click at [120, 749] on span "My Account" at bounding box center [109, 749] width 63 height 13
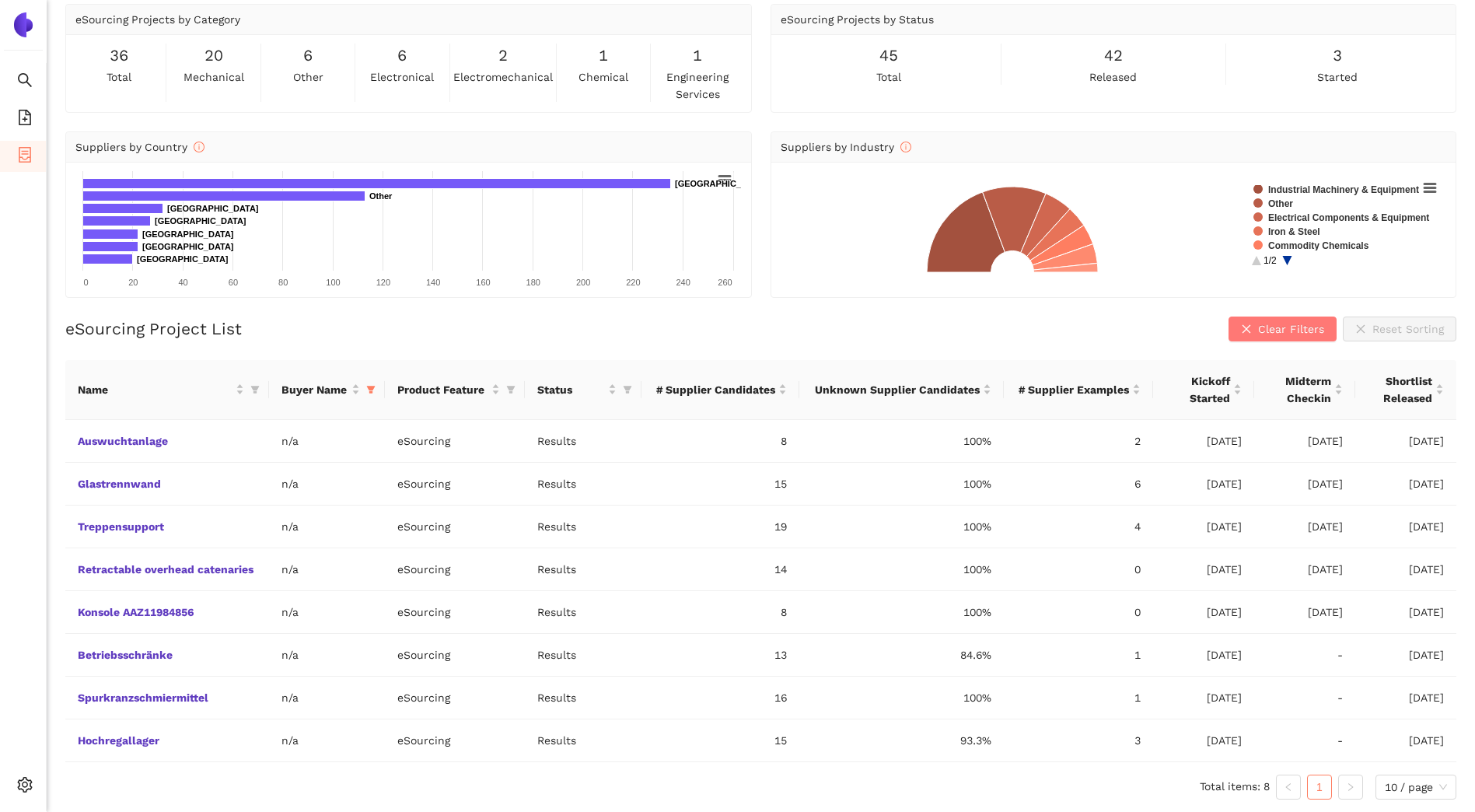
click at [1241, 325] on button "Clear Filters" at bounding box center [1282, 329] width 108 height 25
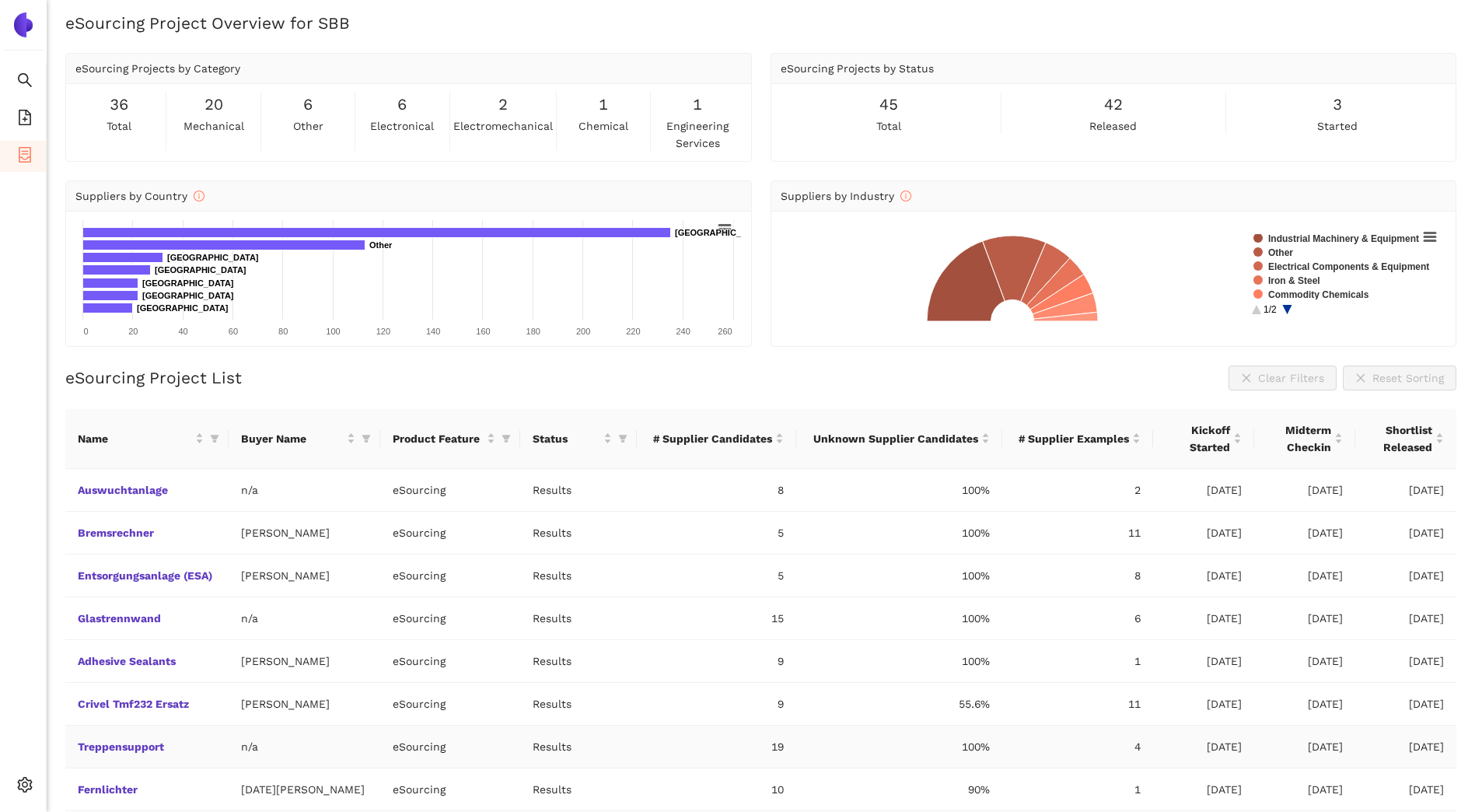
scroll to position [0, 0]
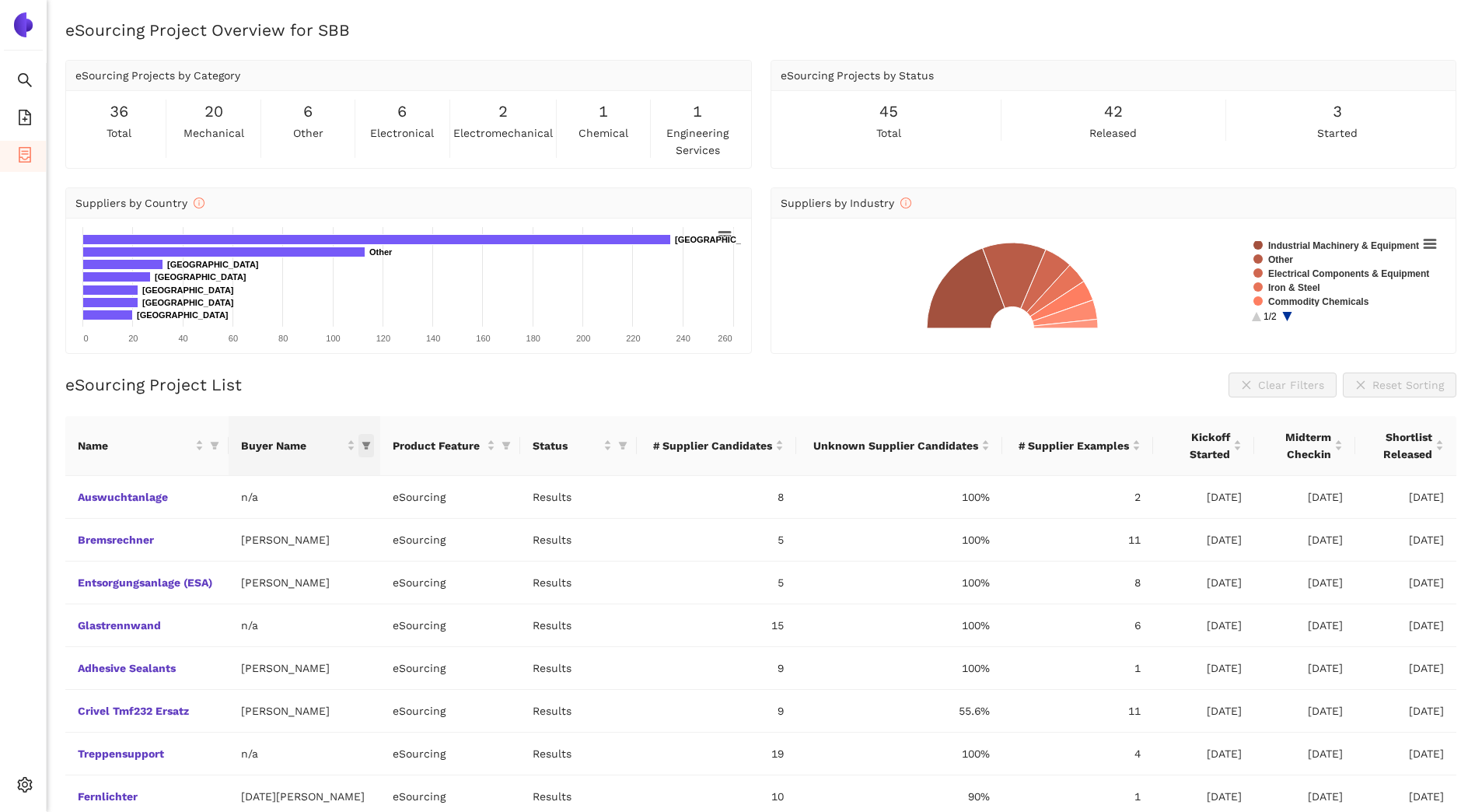
click at [369, 441] on icon "filter" at bounding box center [366, 445] width 9 height 9
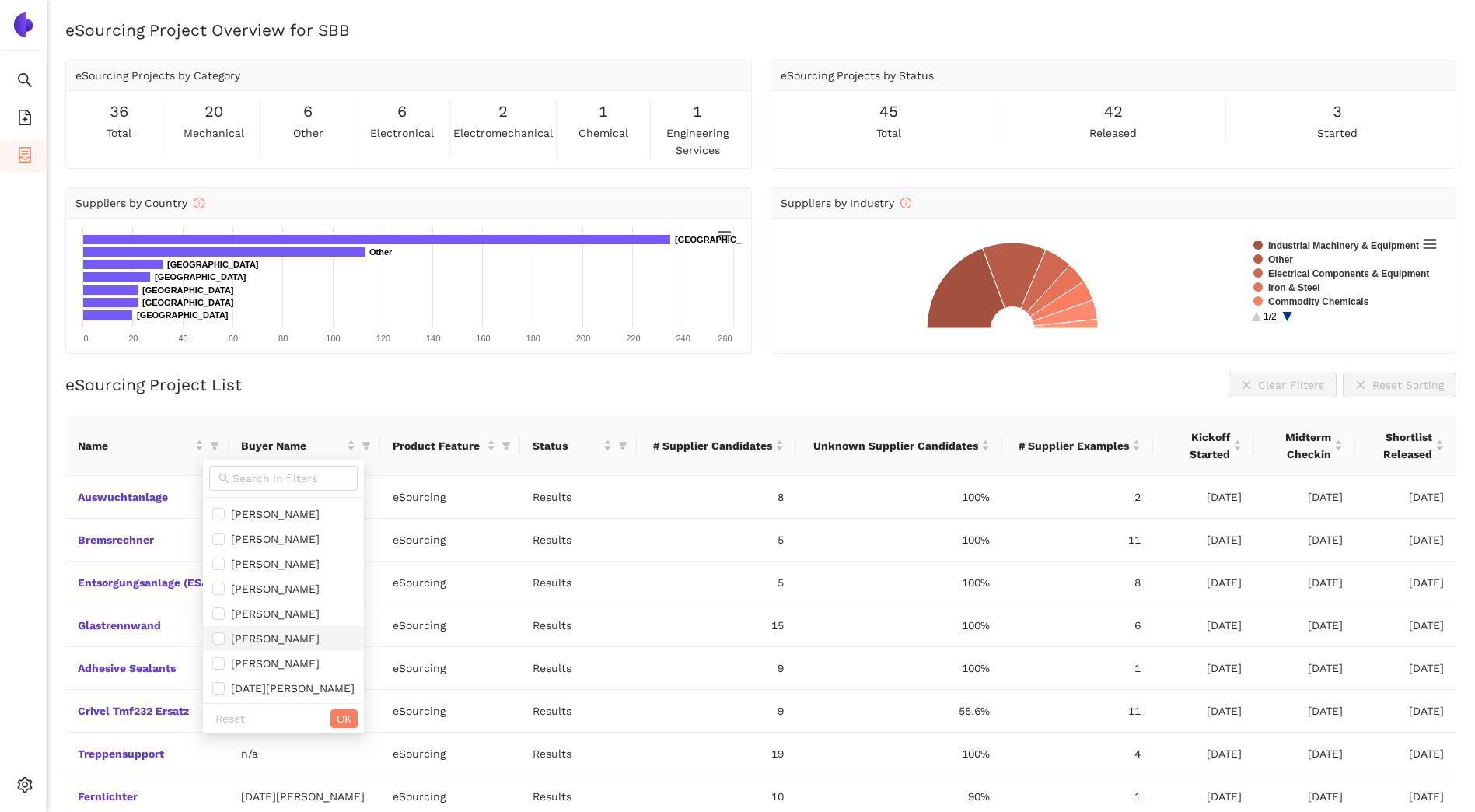
scroll to position [274, 0]
click at [222, 686] on input "checkbox" at bounding box center [218, 687] width 13 height 13
checkbox input "true"
click at [351, 721] on span "OK" at bounding box center [344, 718] width 15 height 17
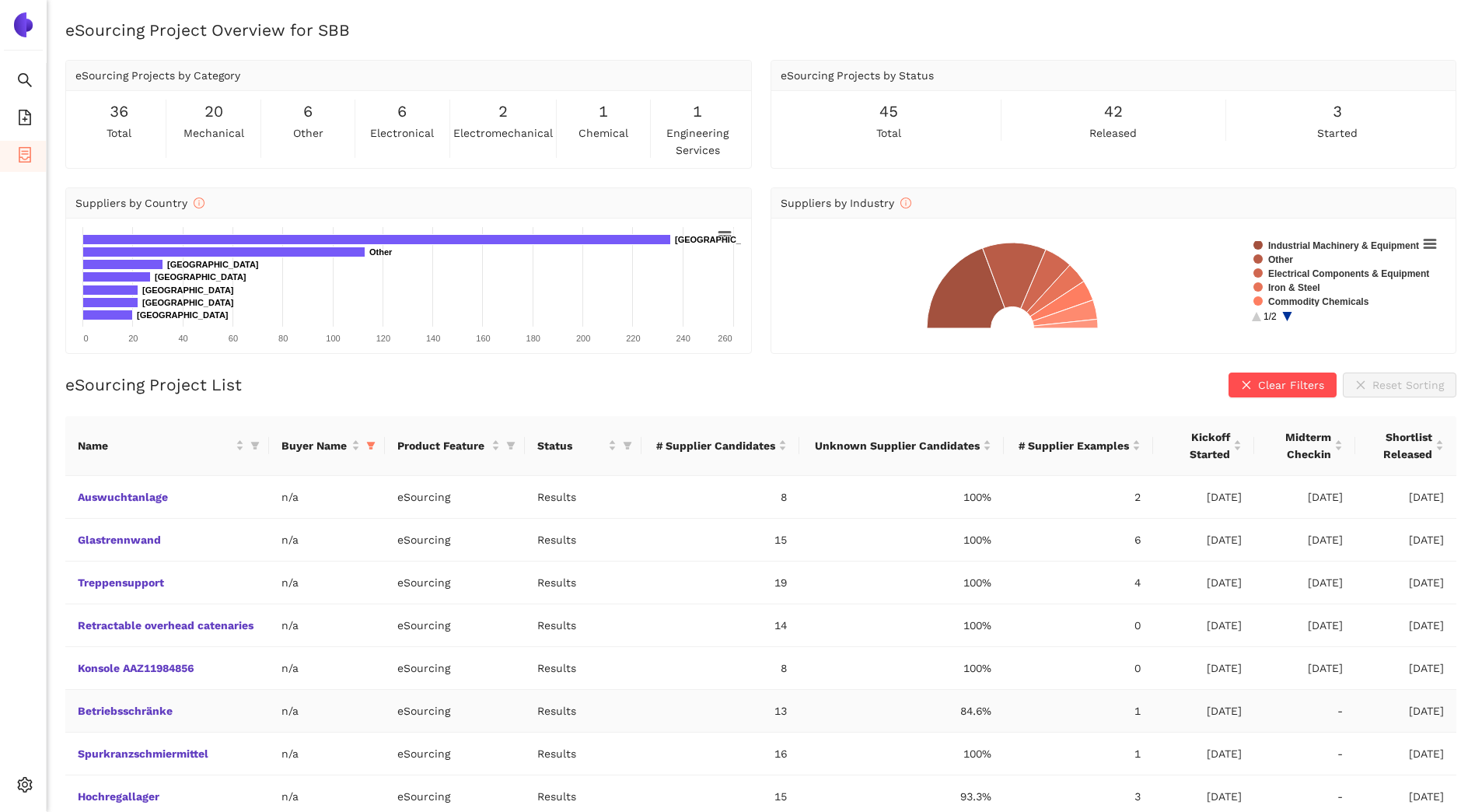
scroll to position [240, 0]
click at [509, 441] on icon "filter" at bounding box center [510, 445] width 9 height 9
click at [499, 545] on span "OK" at bounding box center [500, 544] width 15 height 17
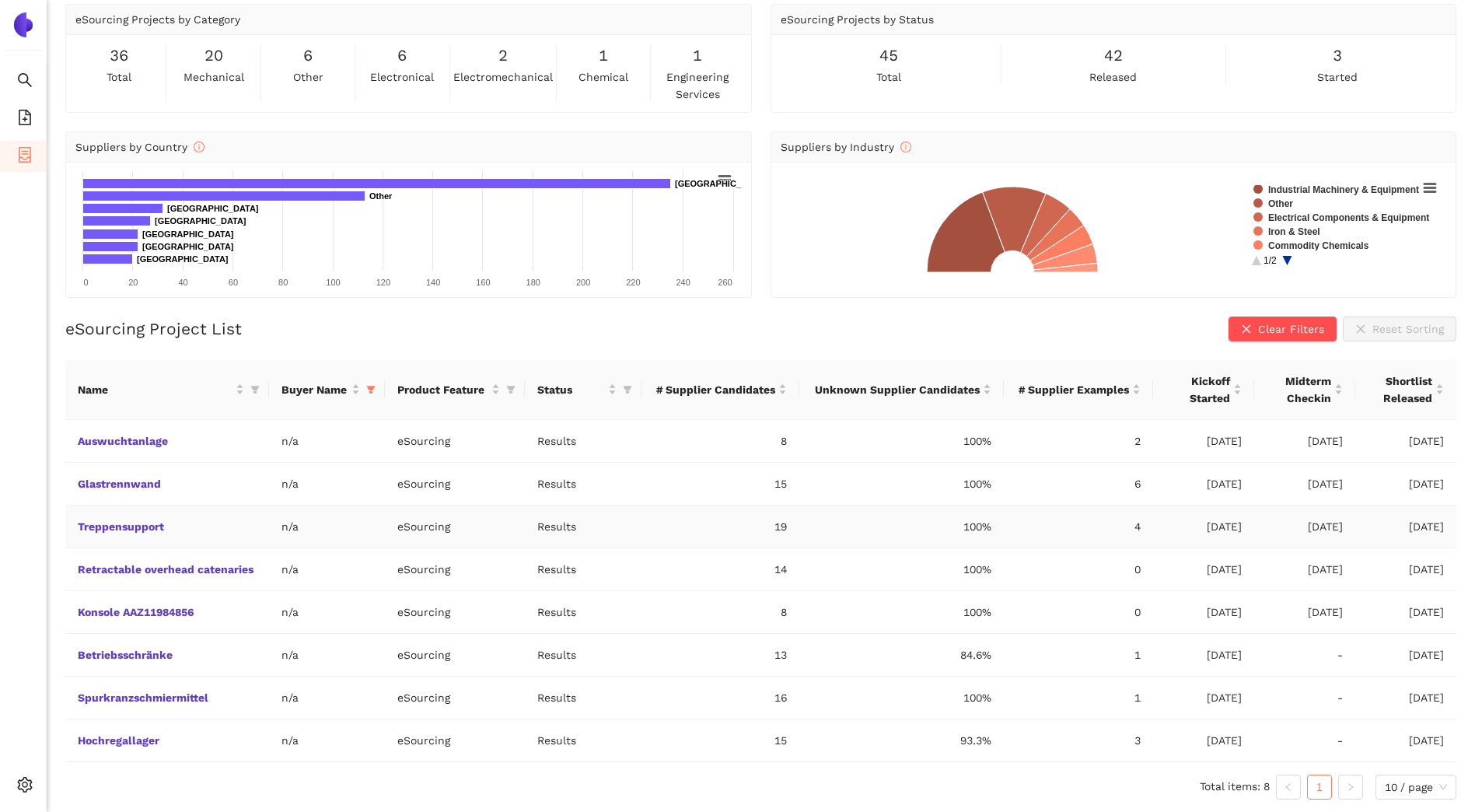
scroll to position [0, 0]
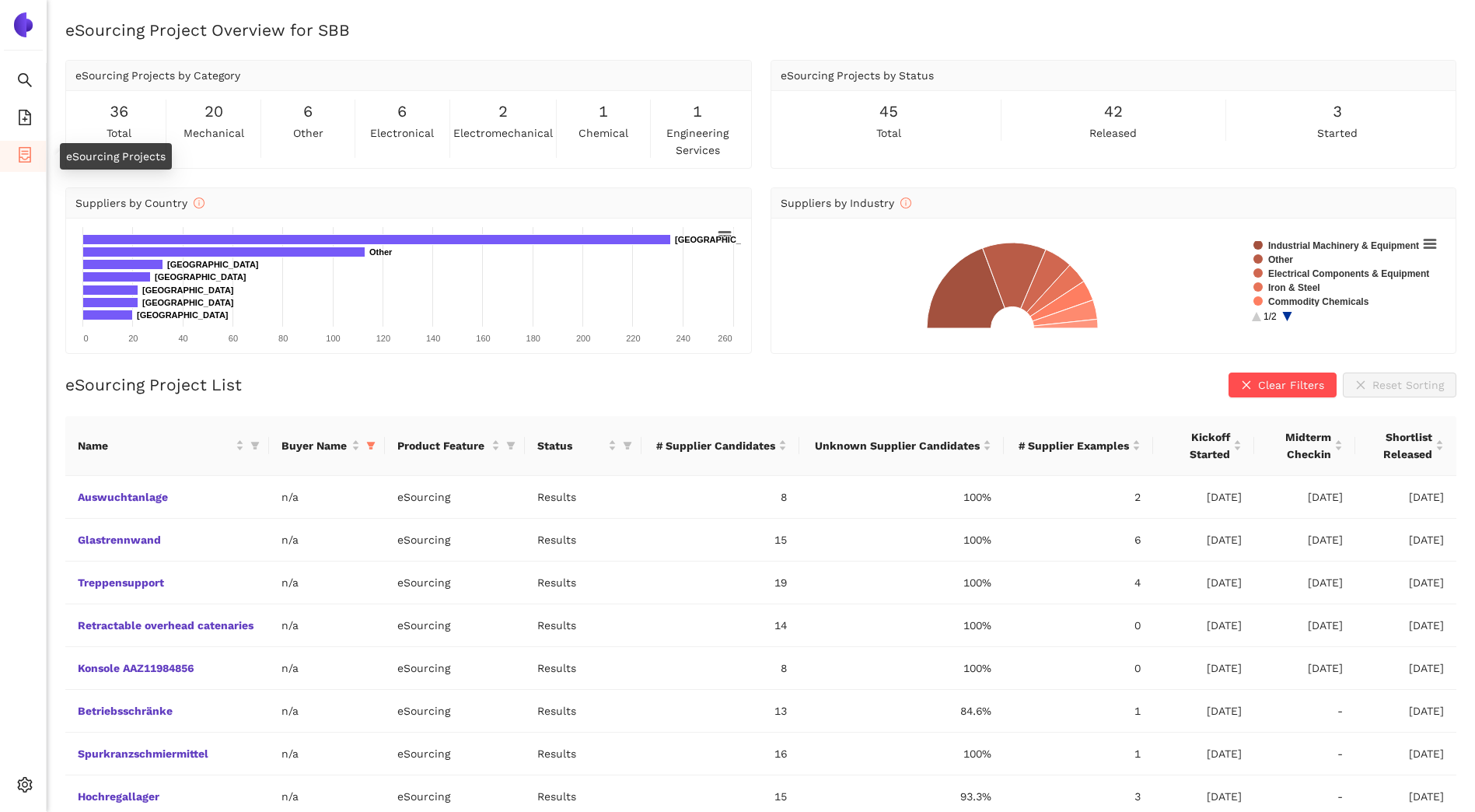
click at [20, 154] on icon "container" at bounding box center [24, 154] width 16 height 16
click at [374, 442] on icon "filter" at bounding box center [371, 445] width 8 height 8
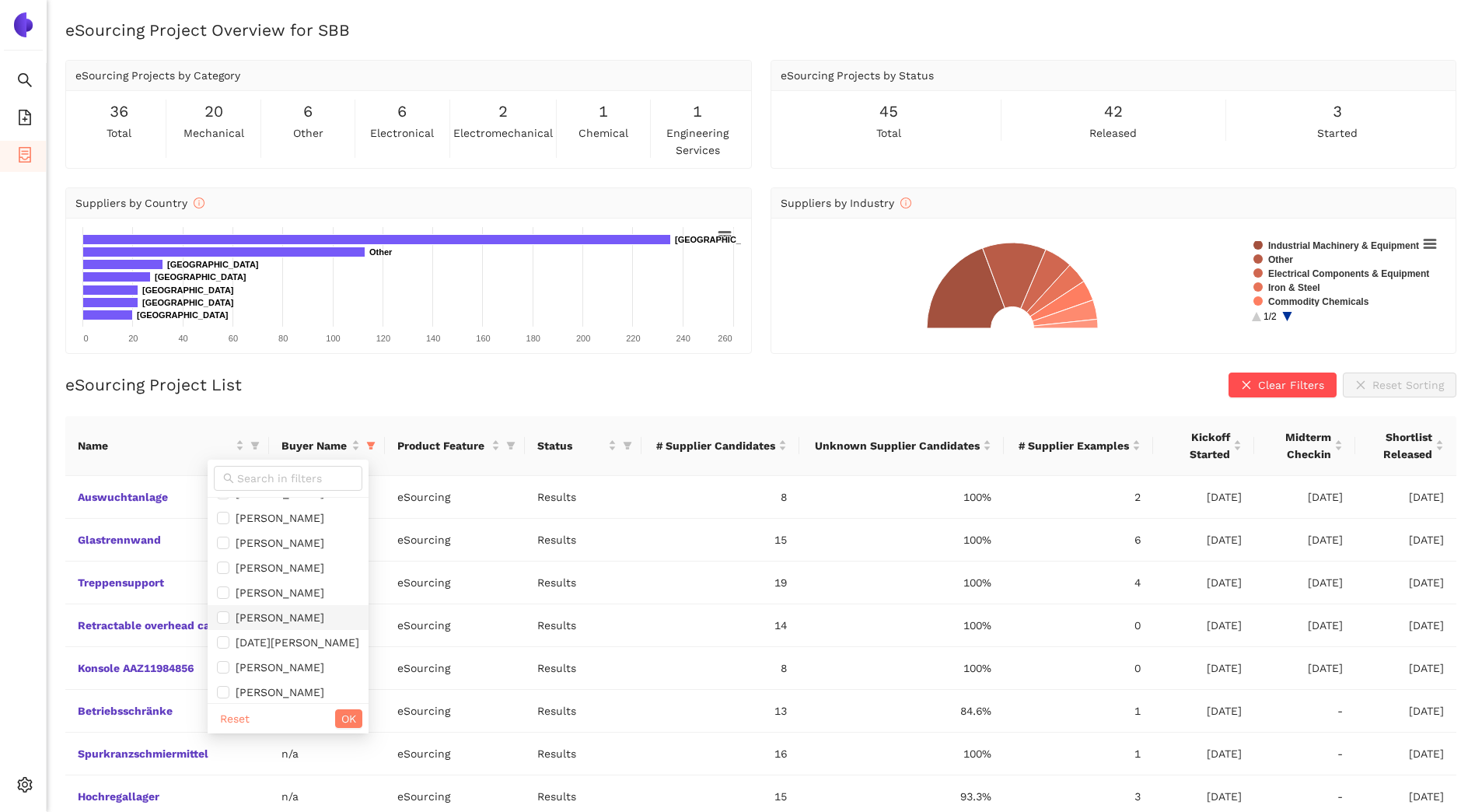
scroll to position [274, 0]
click at [353, 713] on span "OK" at bounding box center [349, 718] width 15 height 17
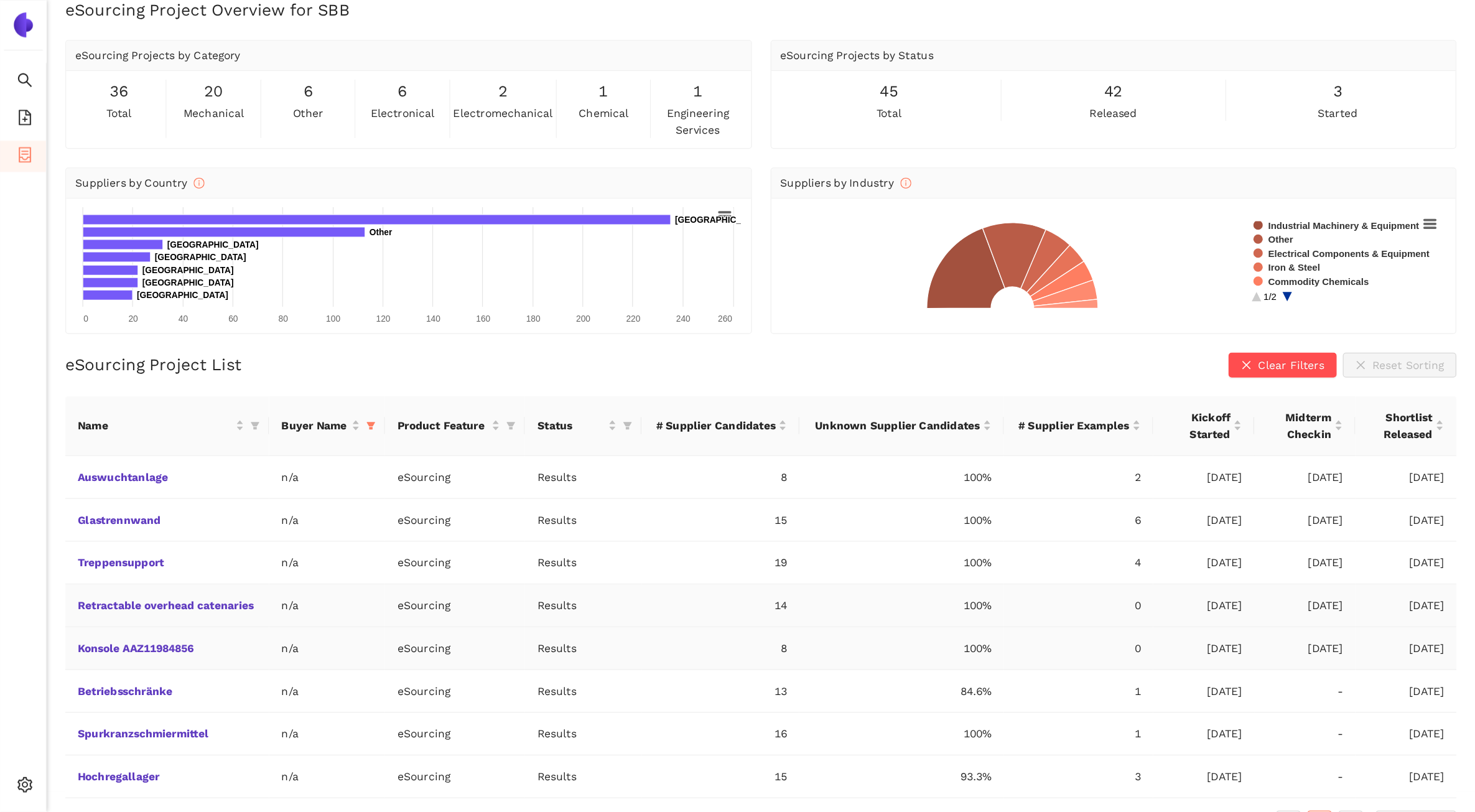
scroll to position [0, 0]
